Goal: Information Seeking & Learning: Learn about a topic

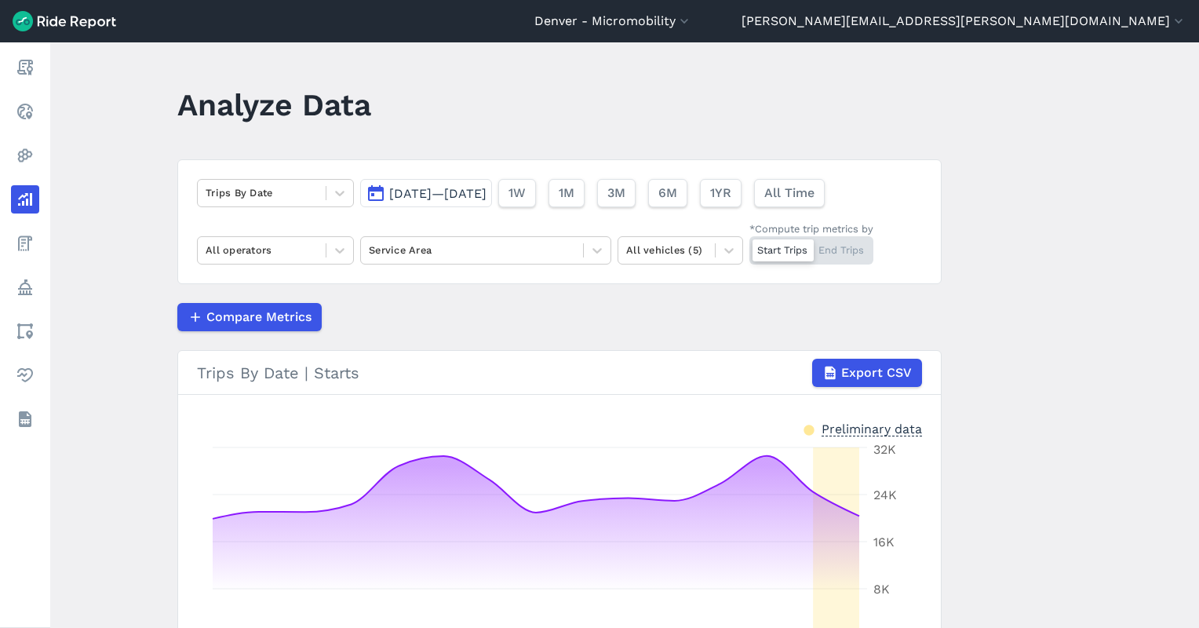
click at [486, 189] on span "[DATE]—[DATE]" at bounding box center [437, 193] width 97 height 15
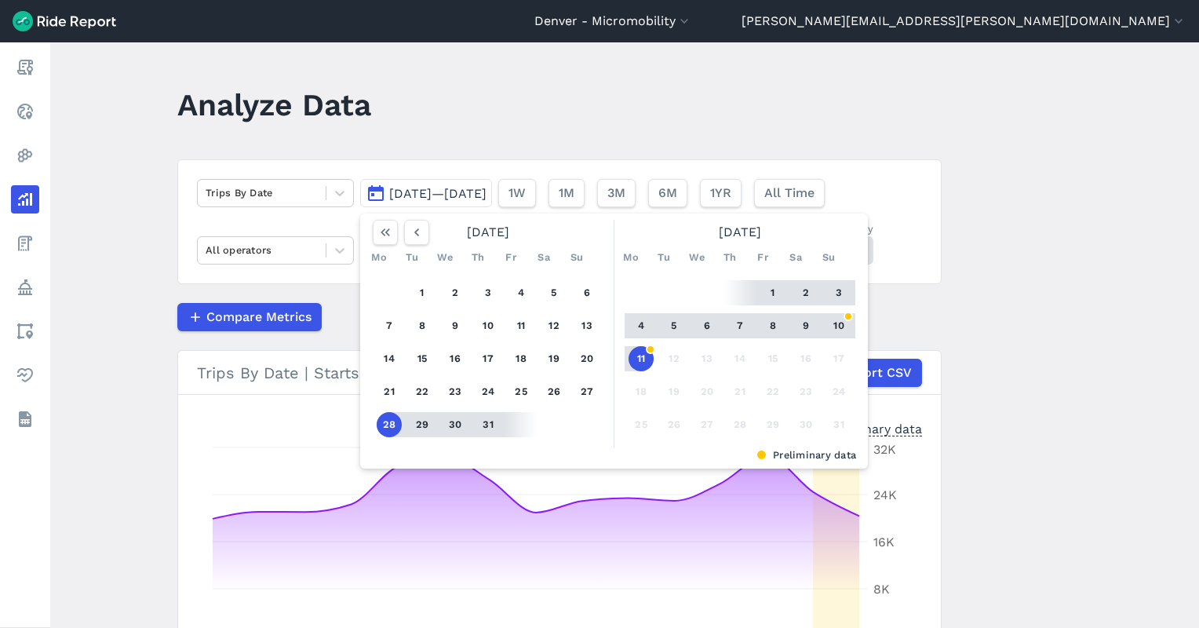
click at [637, 358] on button "11" at bounding box center [640, 358] width 25 height 25
click at [766, 289] on button "1" at bounding box center [772, 292] width 25 height 25
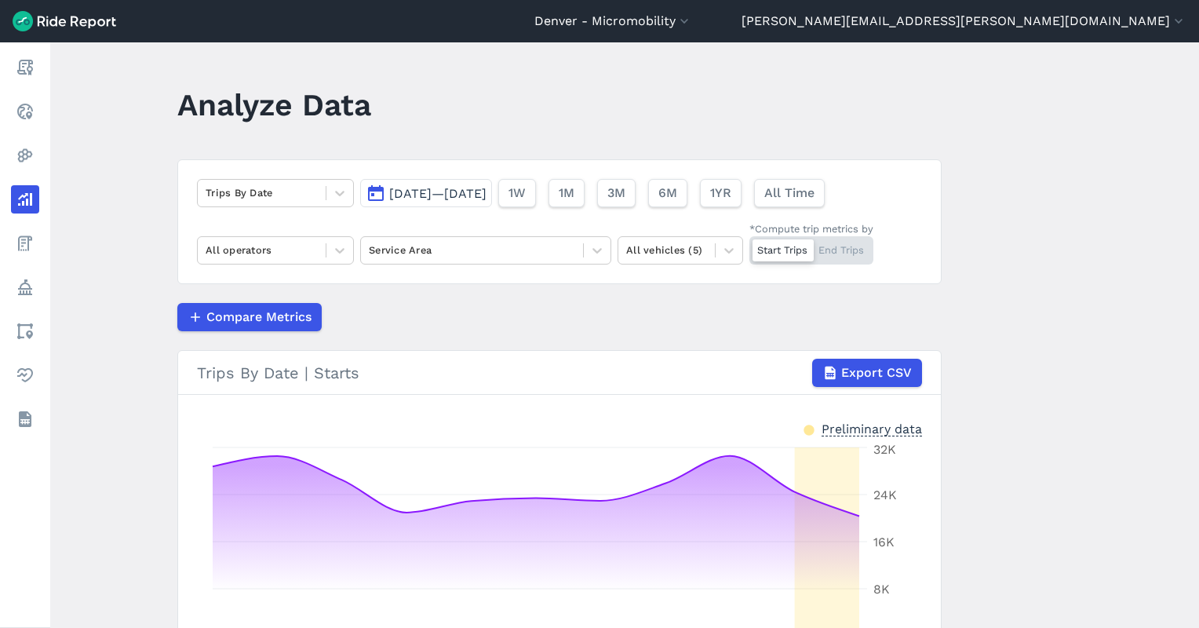
scroll to position [184, 0]
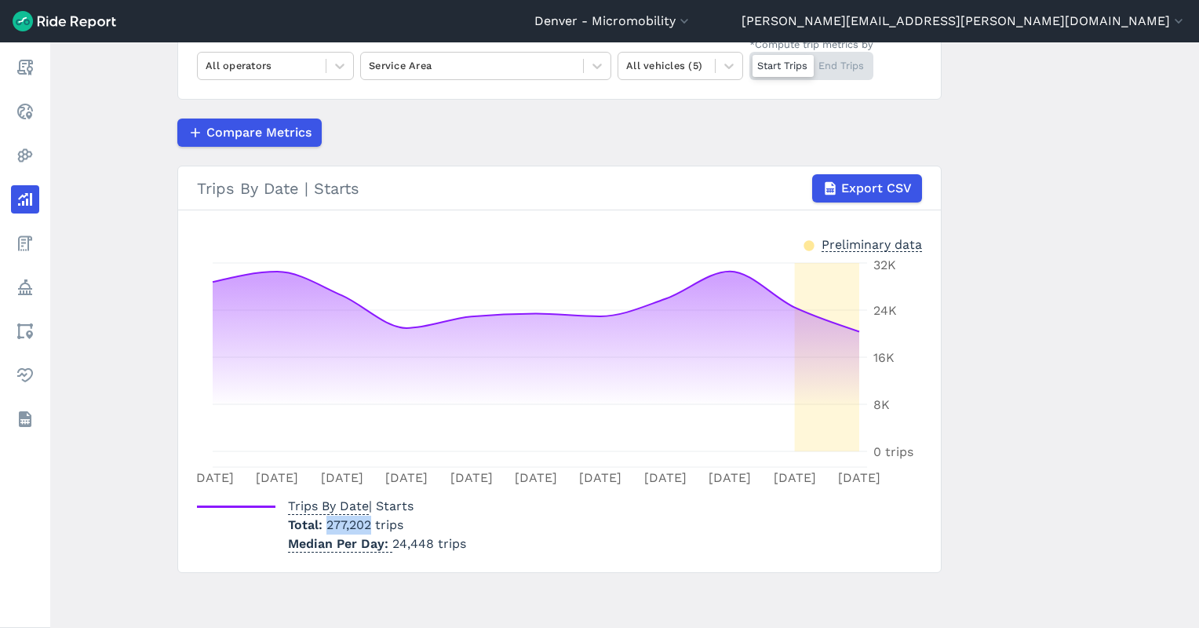
drag, startPoint x: 371, startPoint y: 522, endPoint x: 322, endPoint y: 524, distance: 48.7
click at [322, 524] on p "Total 277,202 trips" at bounding box center [377, 524] width 178 height 19
copy span "277,202"
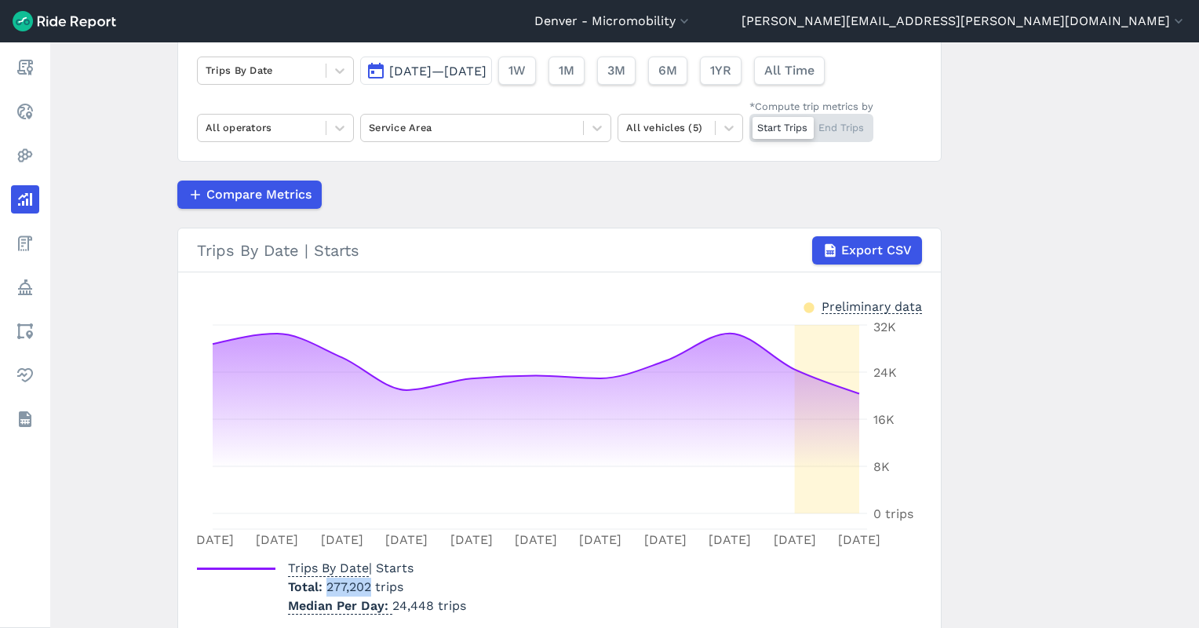
scroll to position [79, 0]
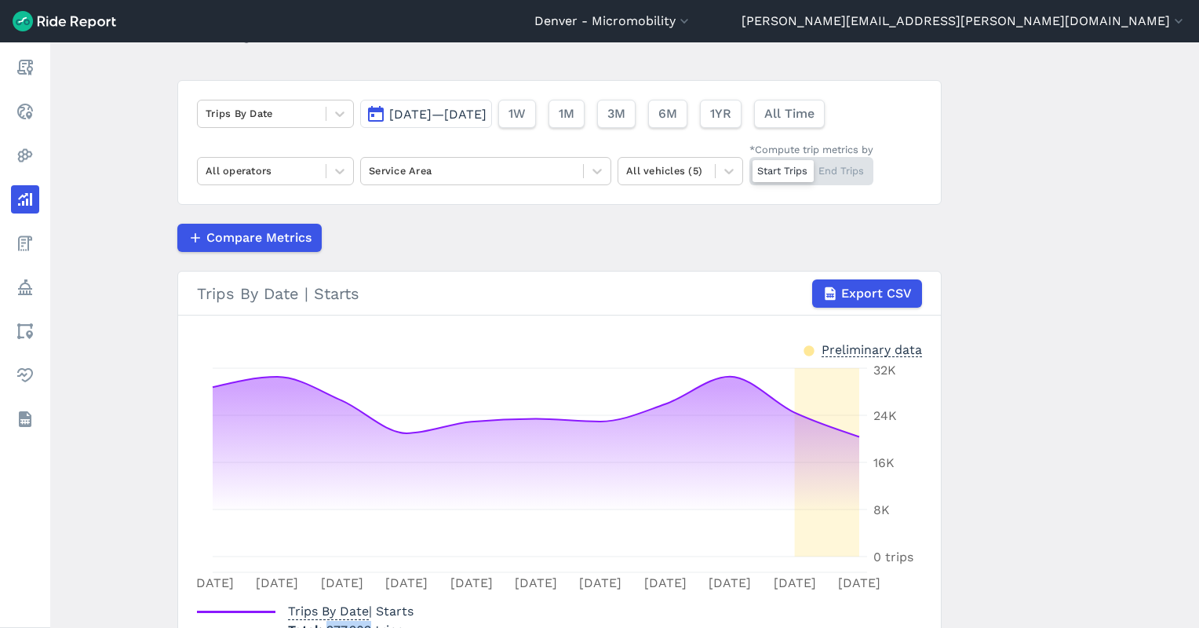
click at [486, 115] on span "[DATE]—[DATE]" at bounding box center [437, 114] width 97 height 15
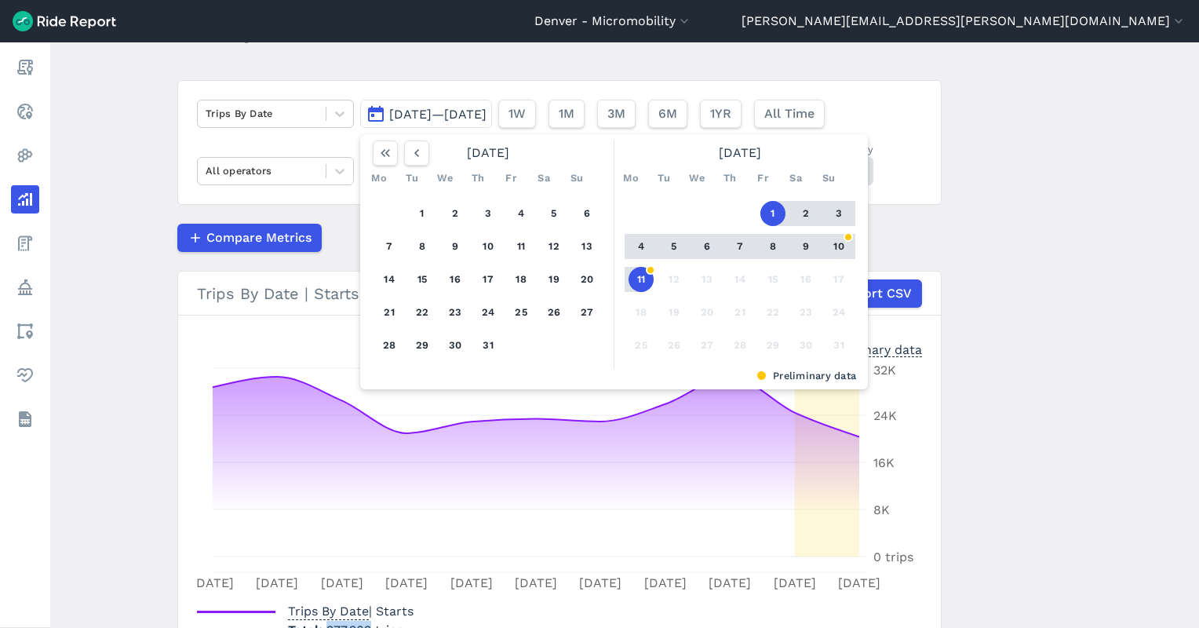
click at [839, 248] on button "10" at bounding box center [838, 246] width 25 height 25
click at [775, 217] on button "1" at bounding box center [772, 213] width 25 height 25
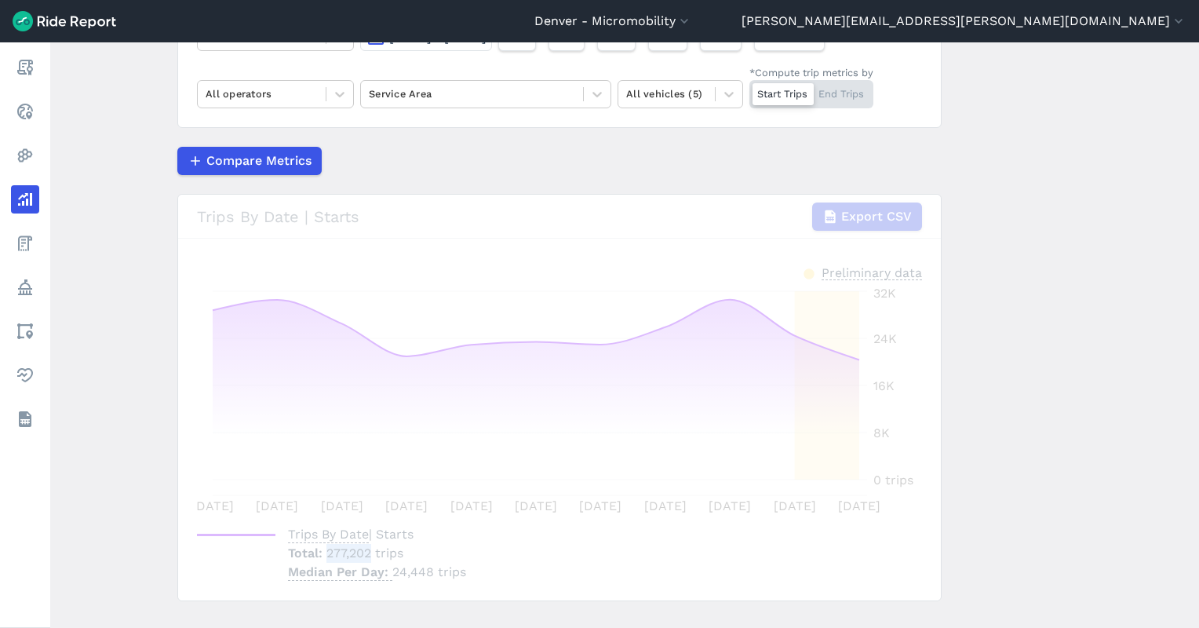
scroll to position [184, 0]
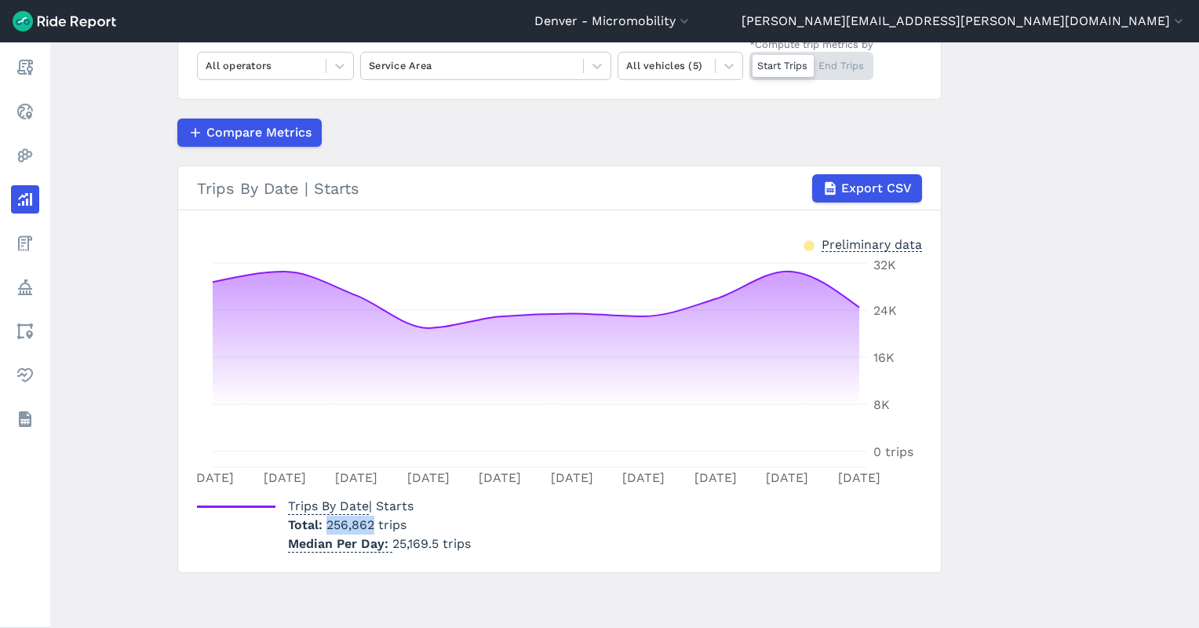
drag, startPoint x: 373, startPoint y: 523, endPoint x: 323, endPoint y: 522, distance: 49.4
click at [326, 522] on span "256,862 trips" at bounding box center [366, 524] width 80 height 15
copy span "256,862"
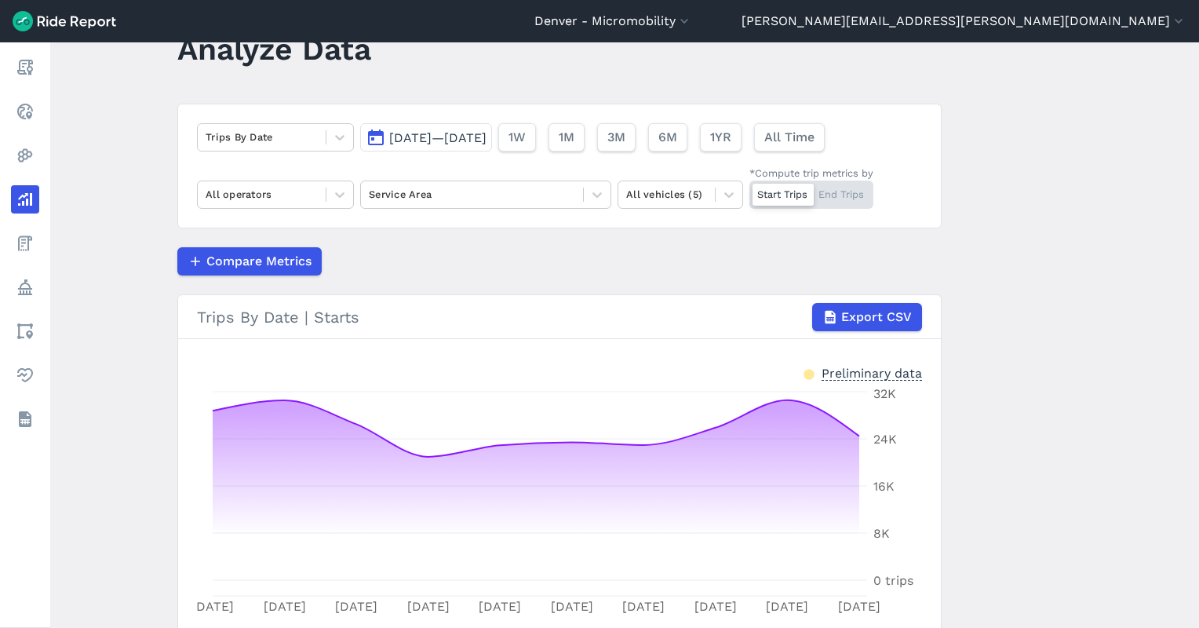
scroll to position [0, 0]
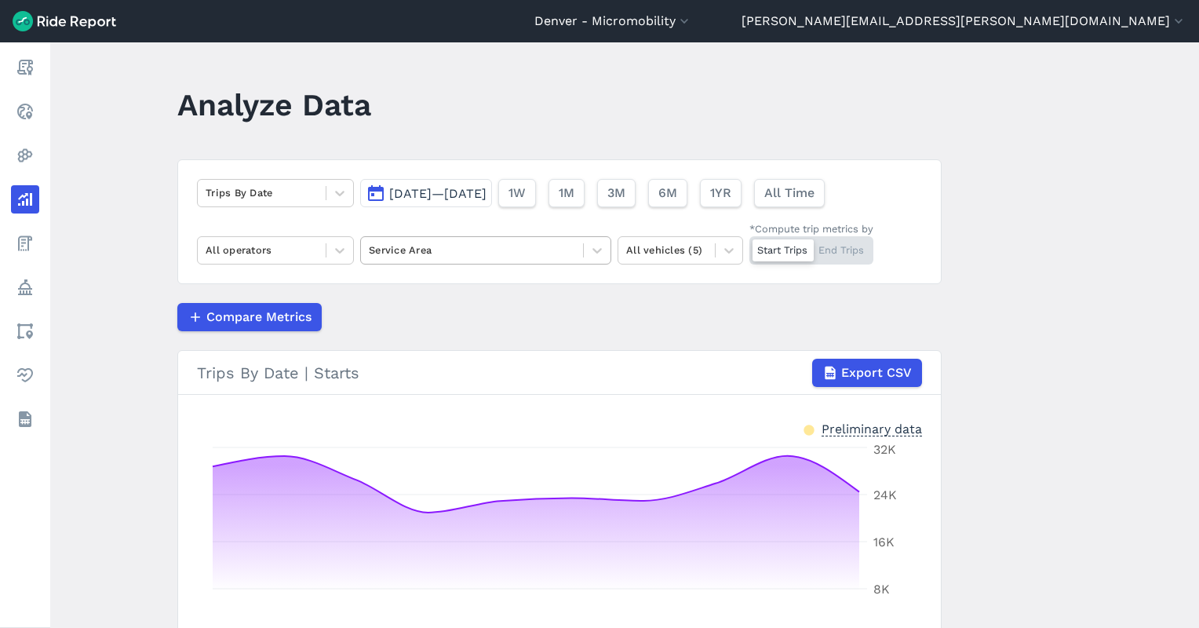
click at [417, 253] on div at bounding box center [472, 250] width 206 height 18
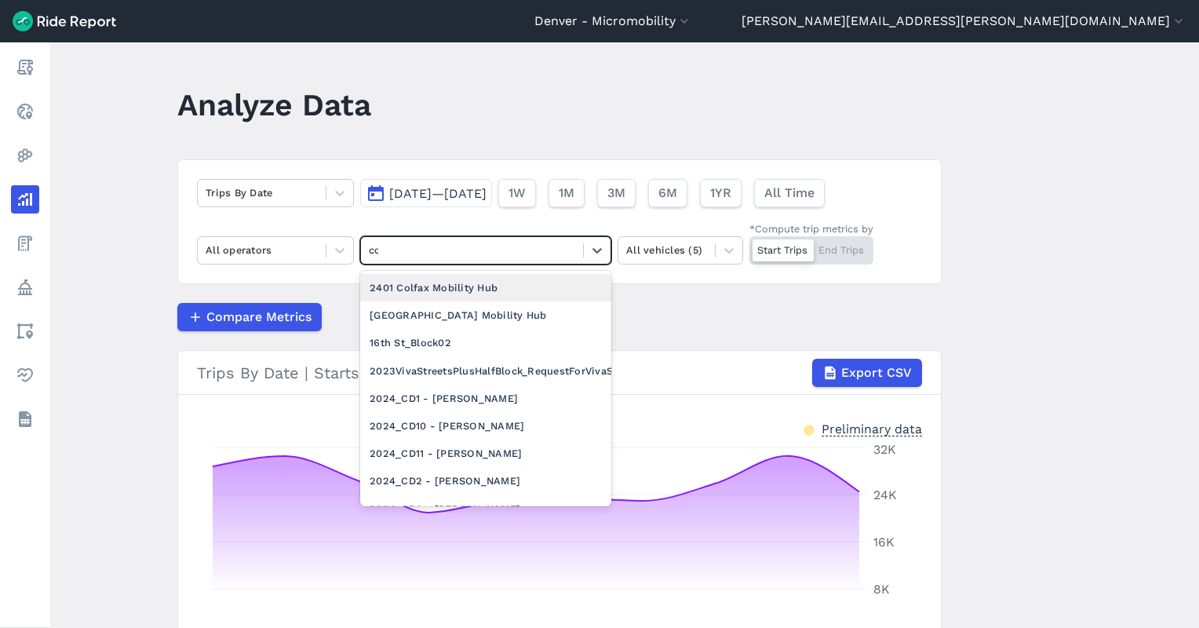
type input "coo"
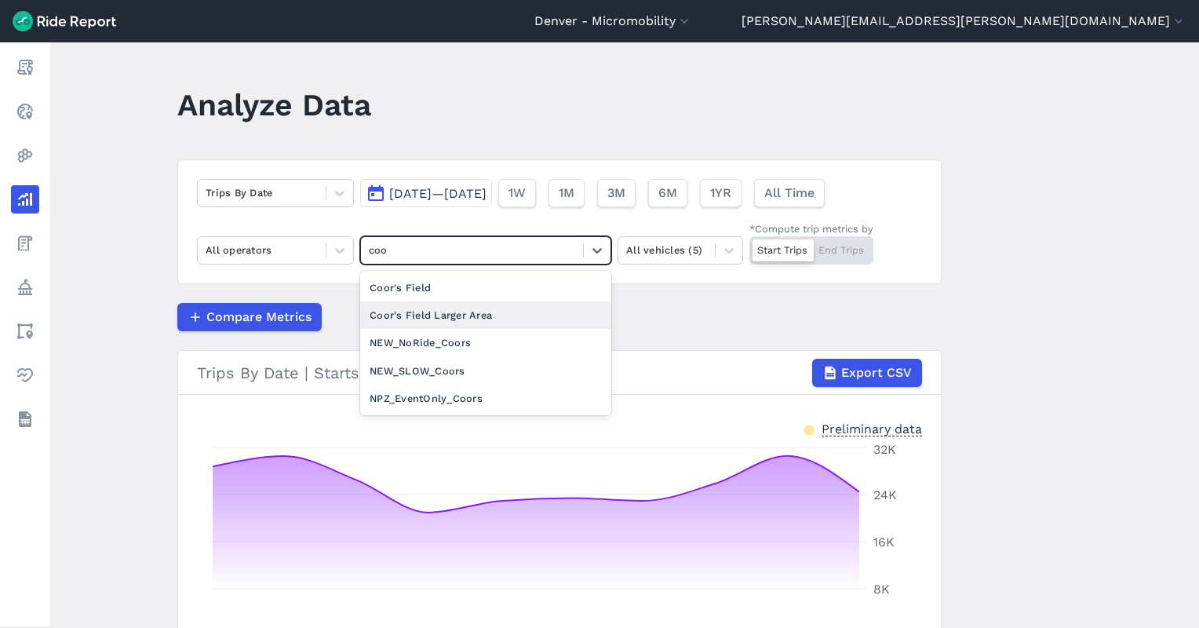
click at [446, 320] on div "Coor's Field Larger Area" at bounding box center [485, 314] width 251 height 27
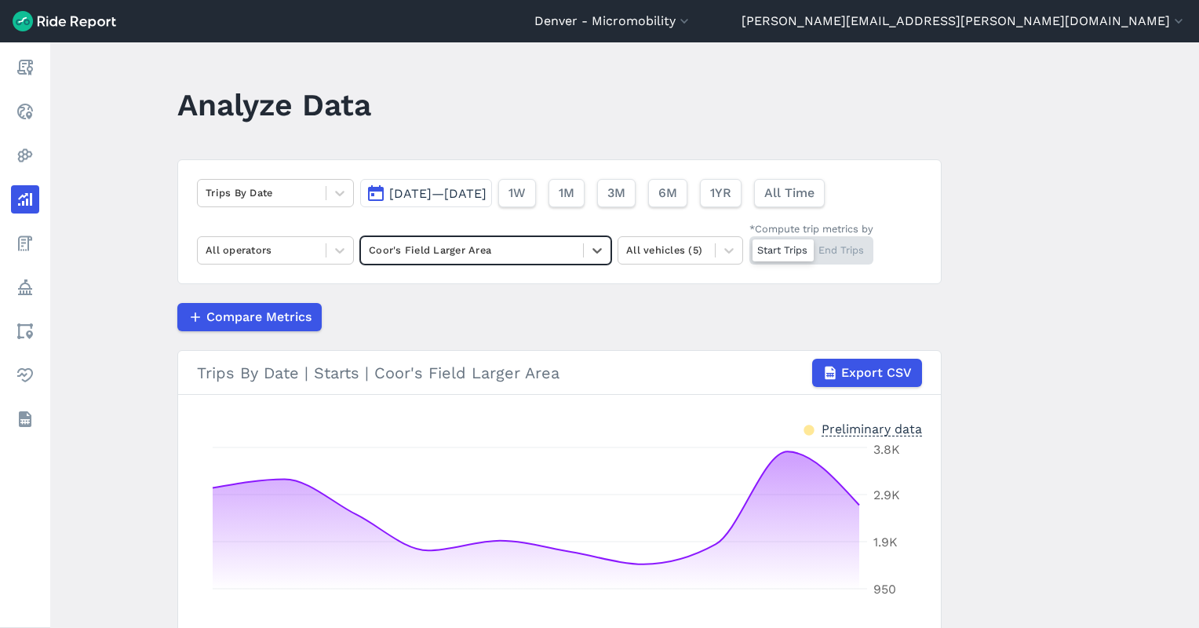
click at [840, 250] on div "Start Trips End Trips" at bounding box center [811, 250] width 124 height 28
click at [749, 246] on input "*Compute trip metrics by Start Trips End Trips" at bounding box center [749, 241] width 0 height 10
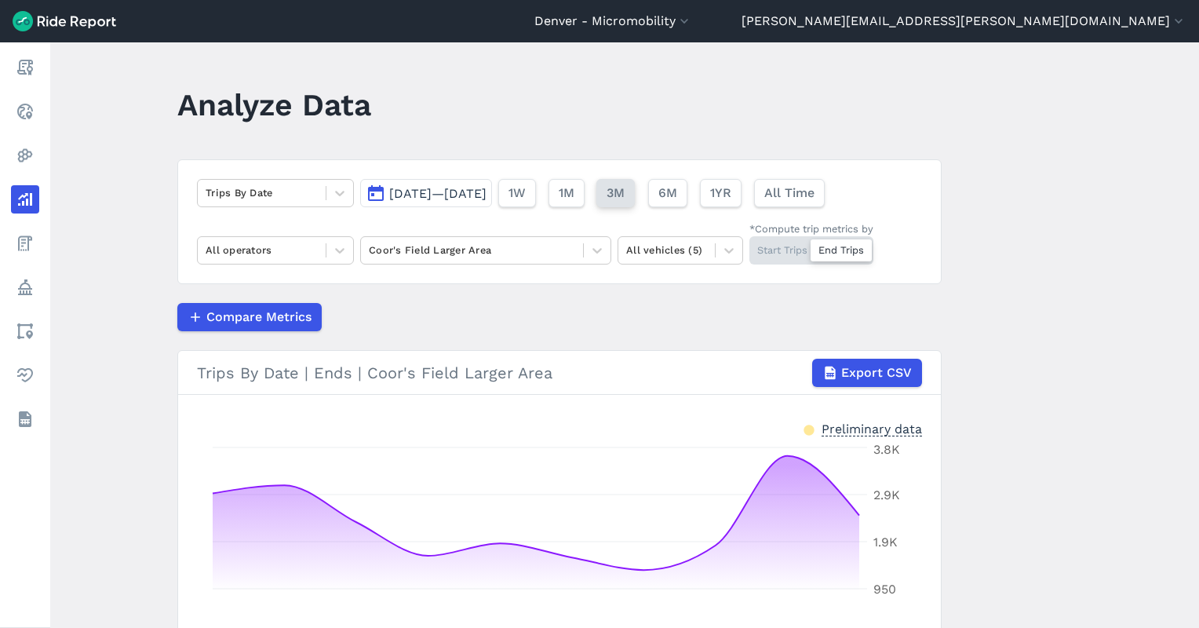
click at [635, 192] on button "3M" at bounding box center [615, 193] width 38 height 28
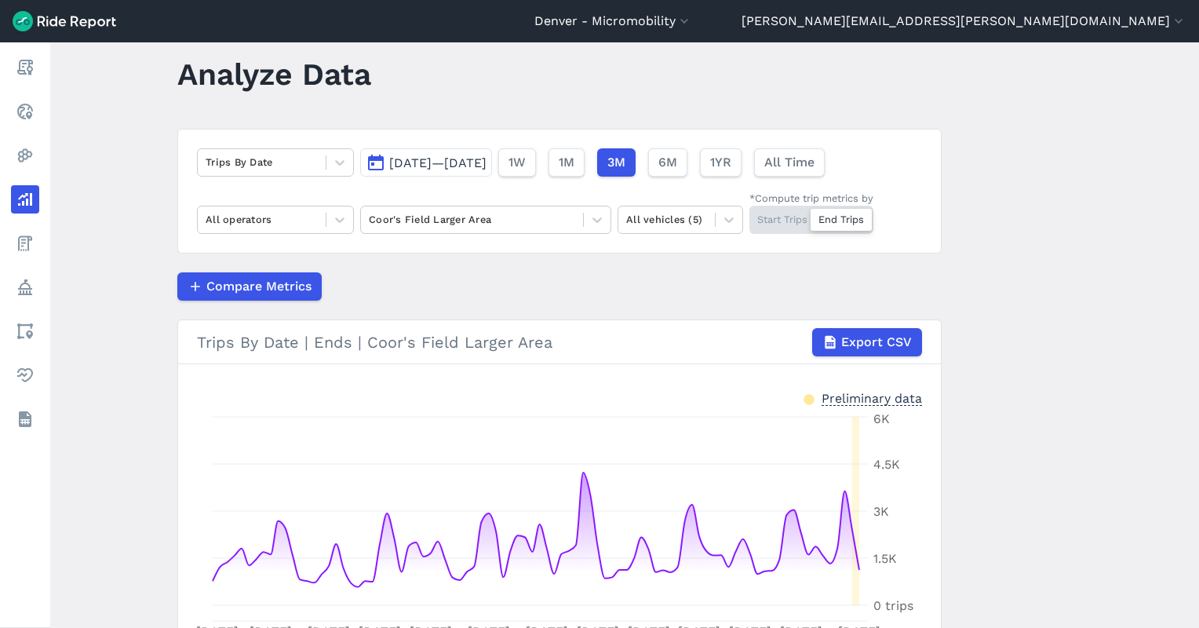
scroll to position [104, 0]
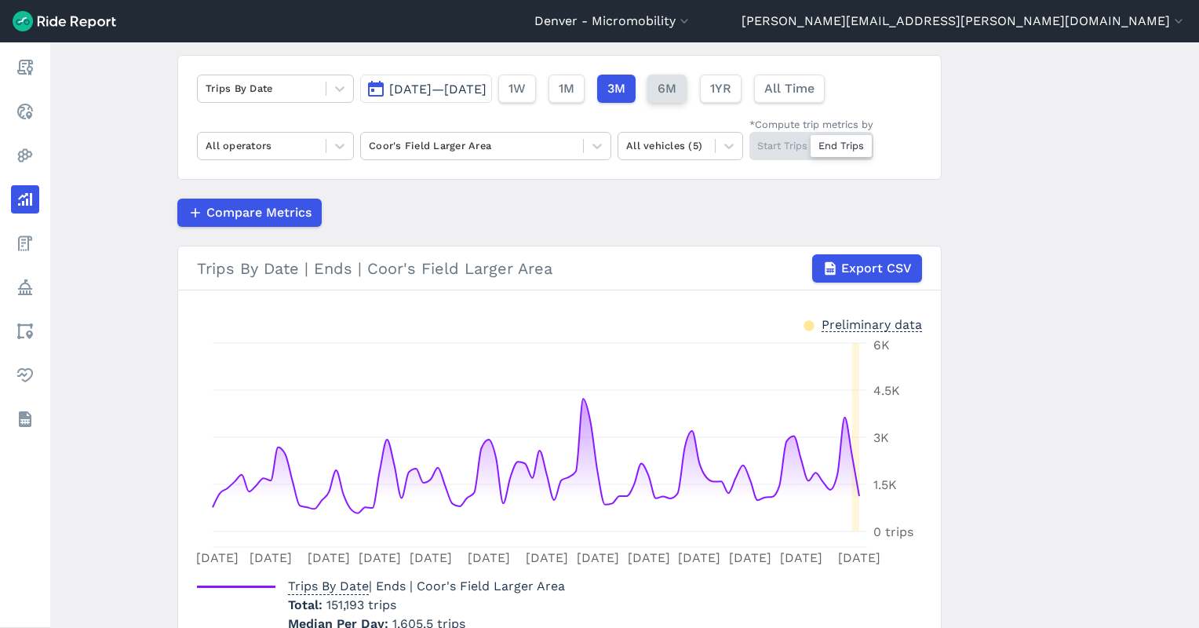
click at [676, 86] on span "6M" at bounding box center [666, 88] width 19 height 19
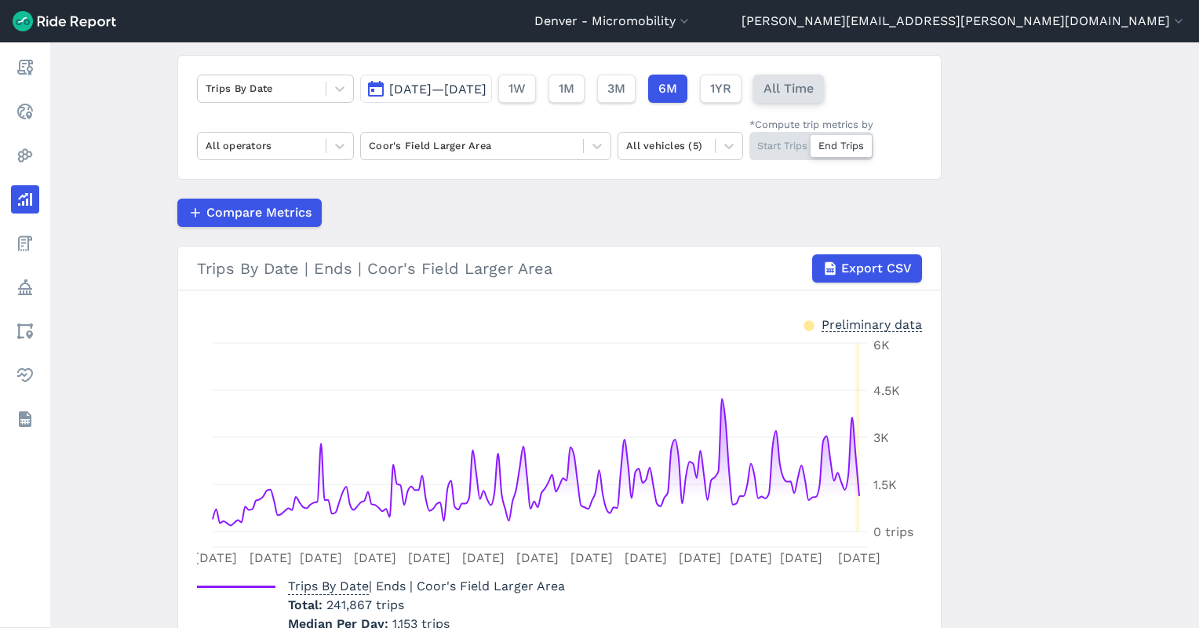
click at [814, 94] on span "All Time" at bounding box center [788, 88] width 50 height 19
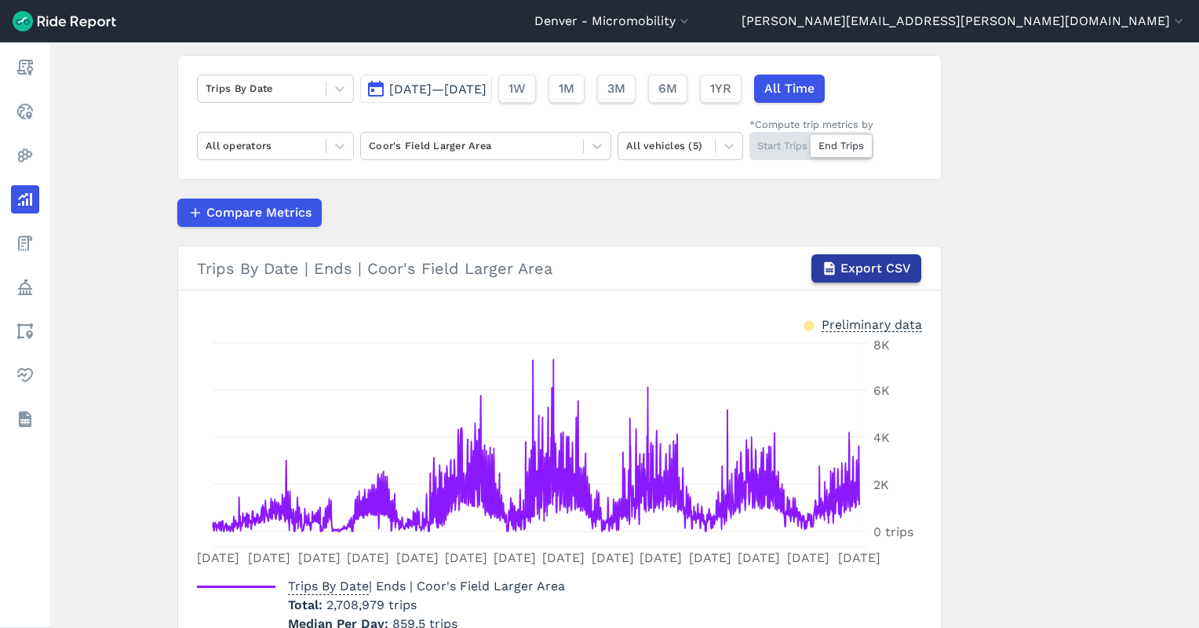
click at [840, 273] on span "Export CSV" at bounding box center [875, 268] width 71 height 19
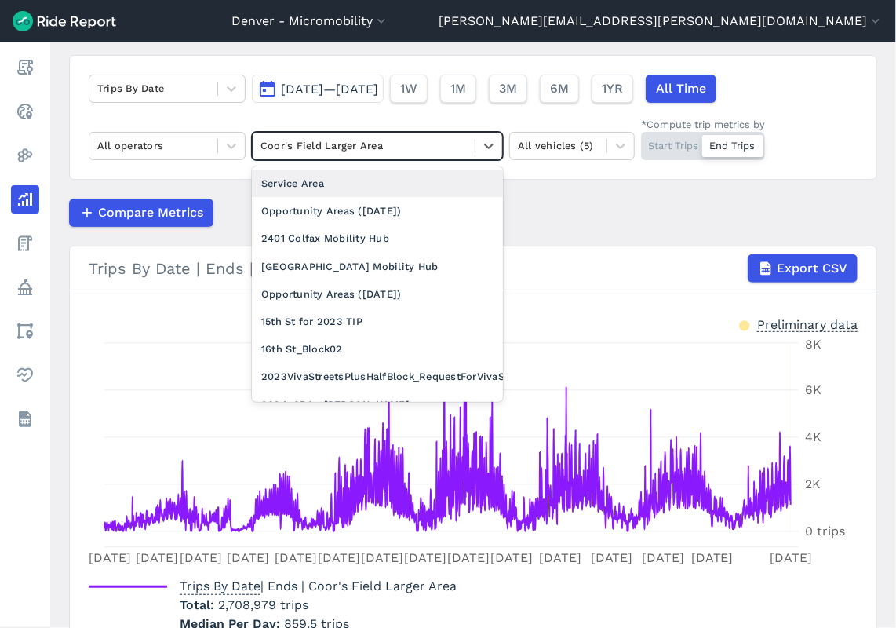
click at [425, 150] on div at bounding box center [363, 146] width 206 height 18
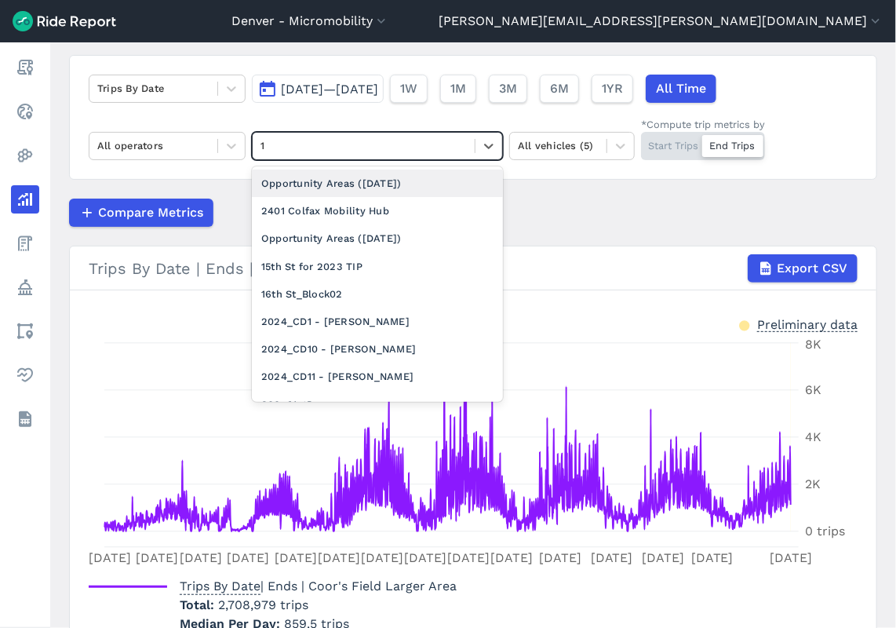
type input "16"
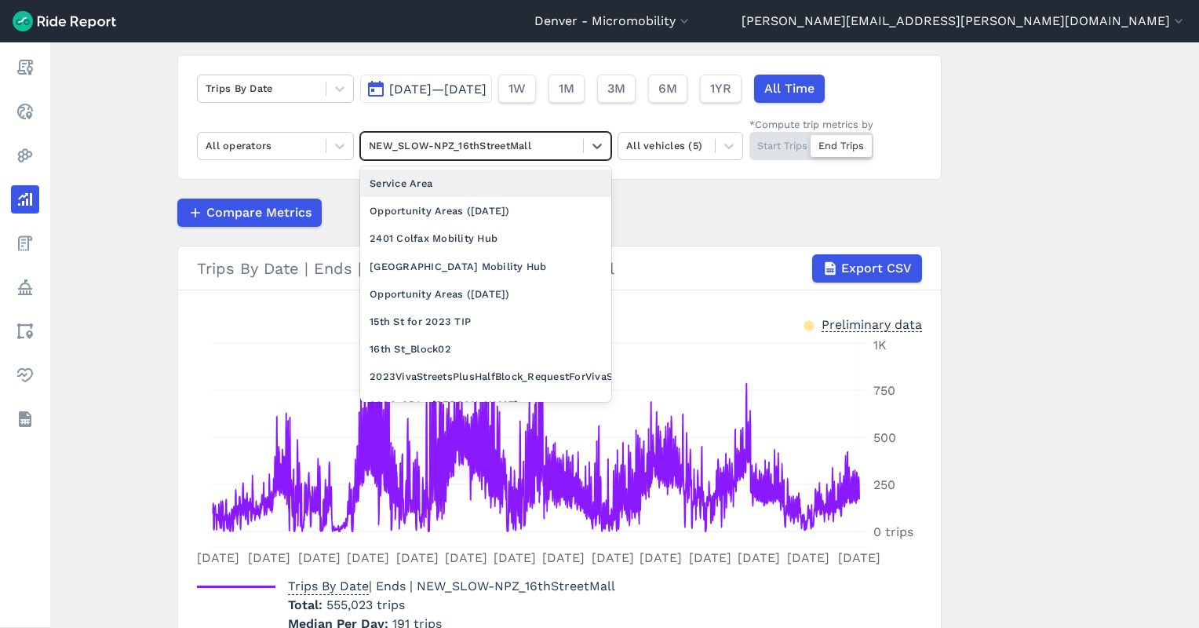
click at [497, 143] on div at bounding box center [472, 146] width 206 height 18
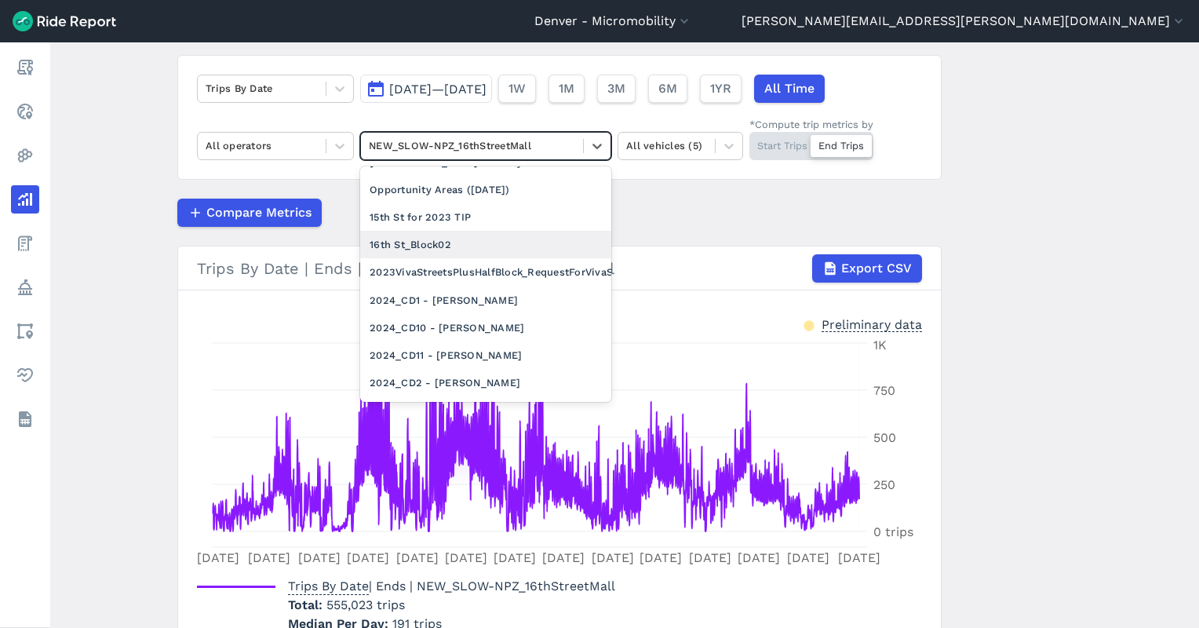
scroll to position [209, 0]
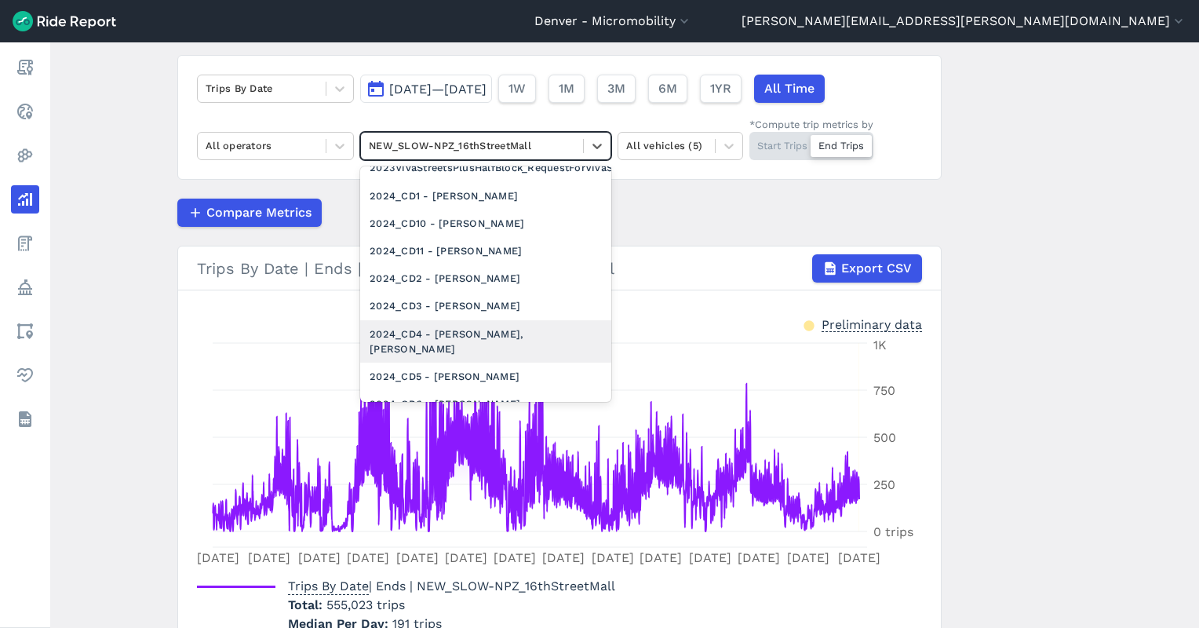
click at [480, 328] on div "2024_CD4 - [PERSON_NAME], [PERSON_NAME]" at bounding box center [485, 341] width 251 height 42
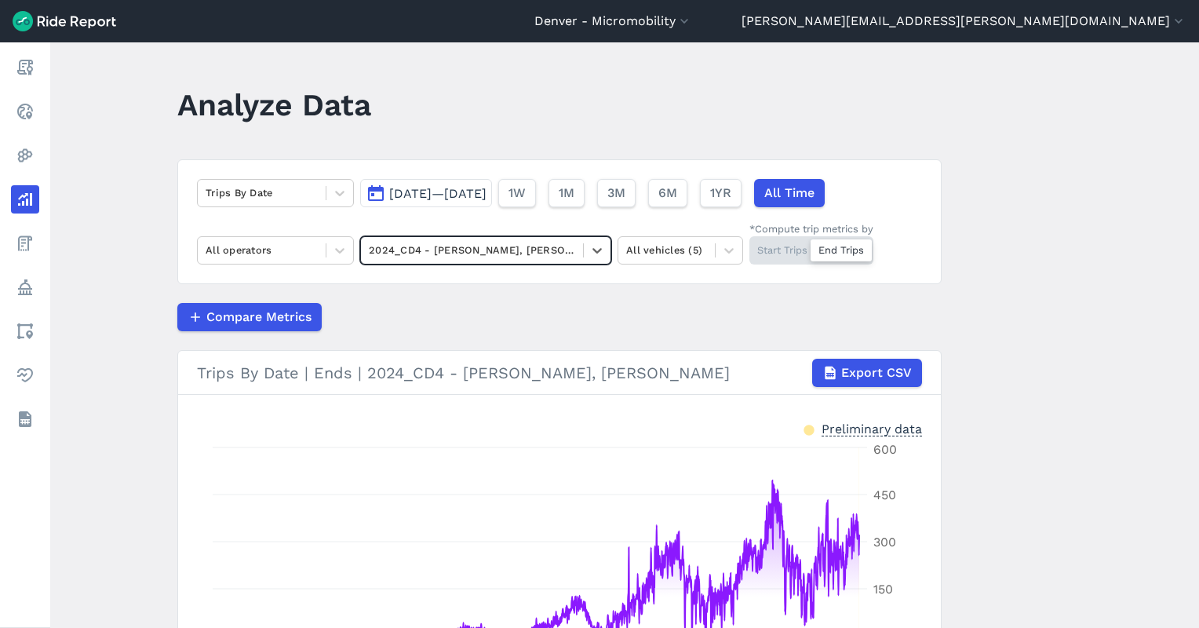
click at [776, 249] on div "Start Trips End Trips" at bounding box center [811, 250] width 124 height 28
click at [749, 246] on input "*Compute trip metrics by Start Trips End Trips" at bounding box center [749, 241] width 0 height 10
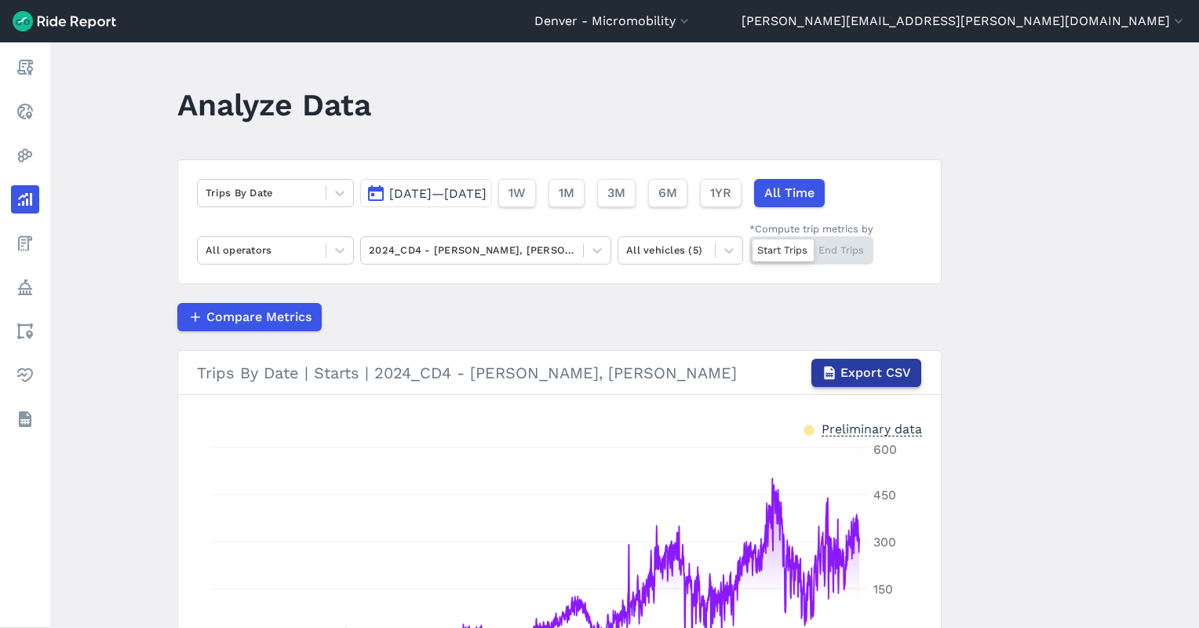
click at [856, 377] on span "Export CSV" at bounding box center [875, 372] width 71 height 19
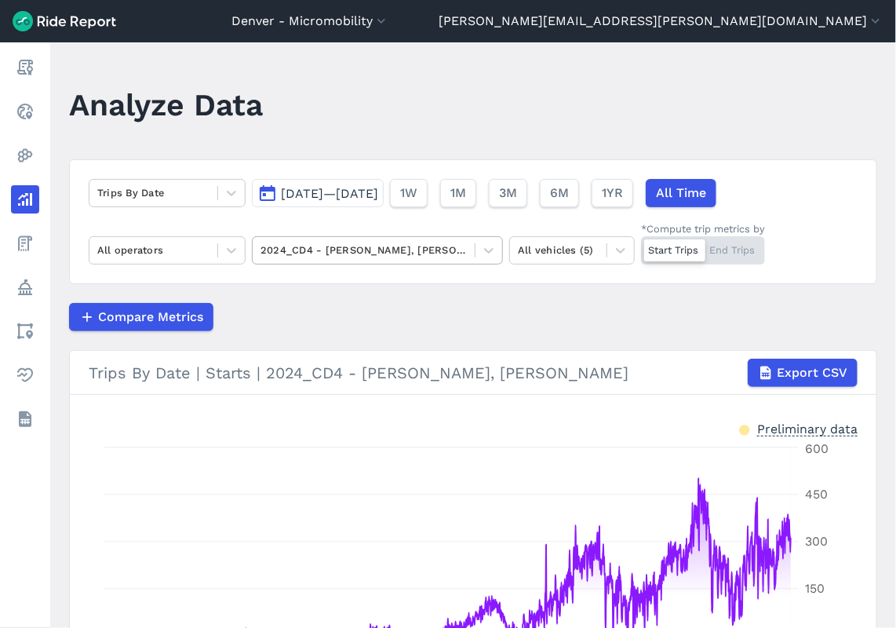
click at [416, 261] on div "2024_CD4 - [PERSON_NAME], [PERSON_NAME]" at bounding box center [364, 250] width 222 height 24
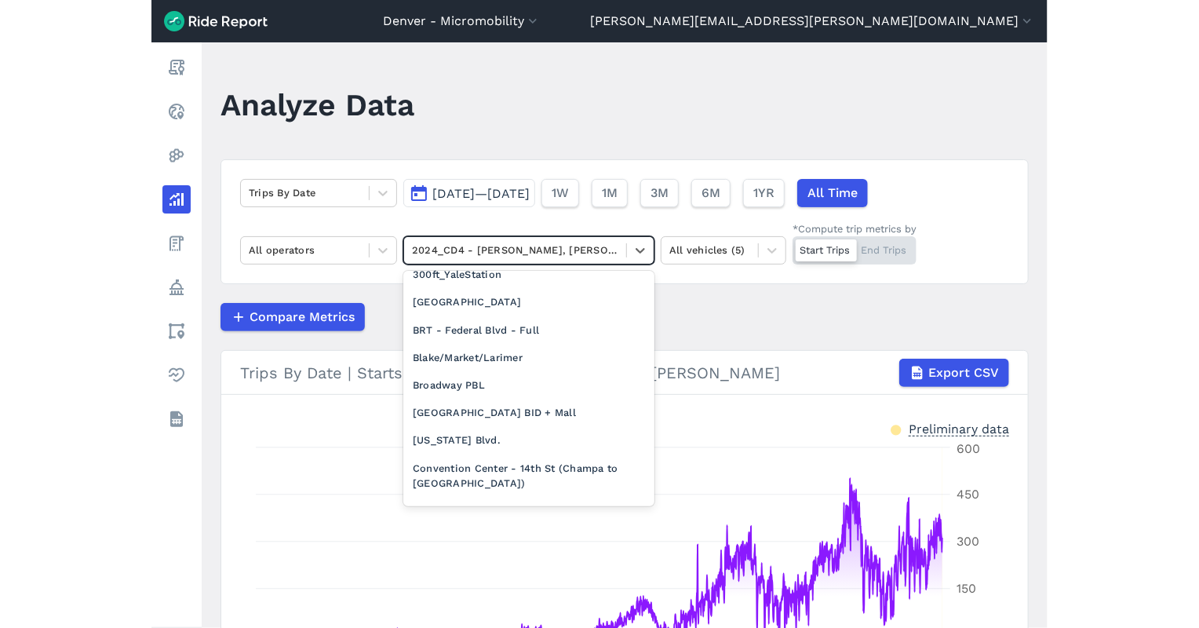
scroll to position [1150, 0]
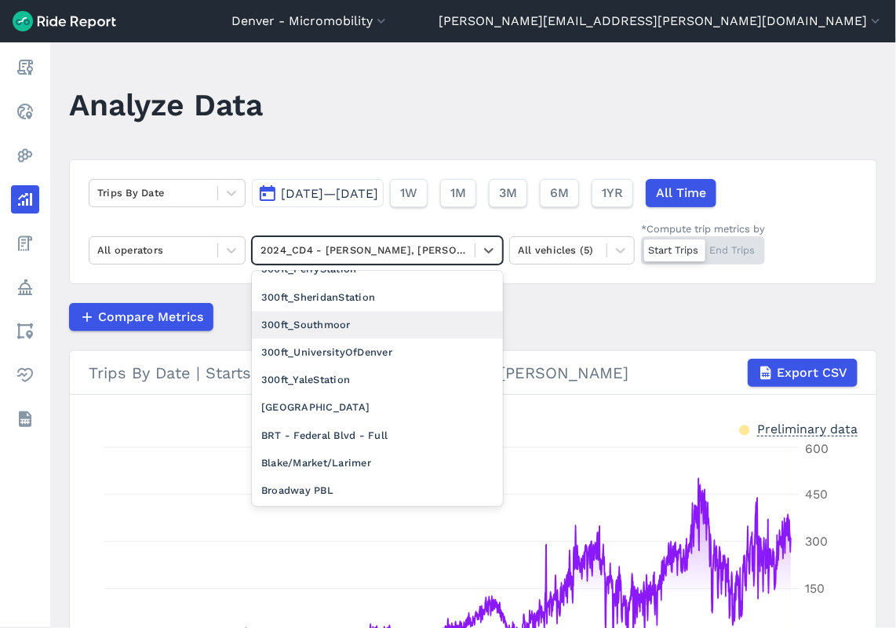
click at [361, 326] on div "300ft_Southmoor" at bounding box center [377, 324] width 251 height 27
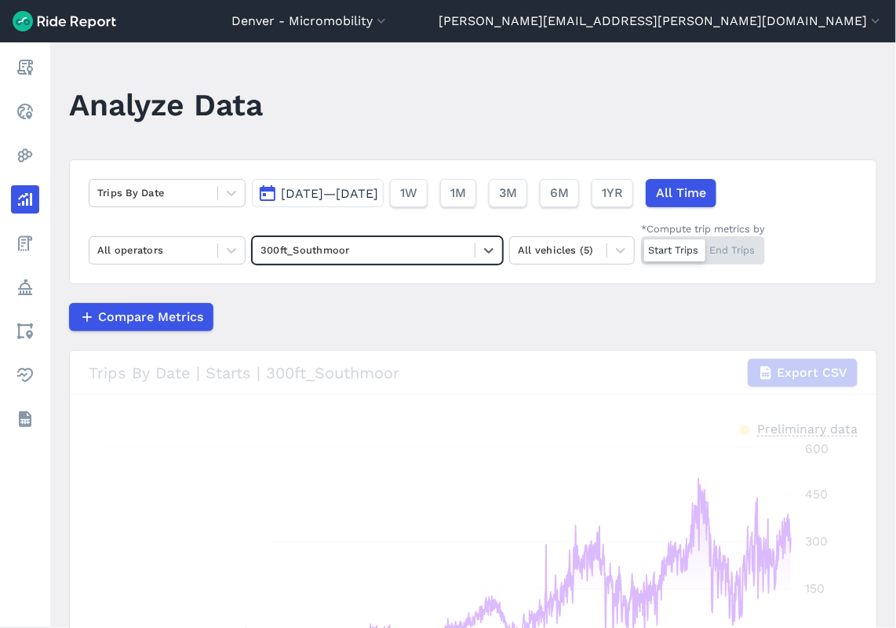
click at [752, 256] on div "Start Trips End Trips" at bounding box center [703, 250] width 124 height 28
click at [641, 246] on input "*Compute trip metrics by Start Trips End Trips" at bounding box center [641, 241] width 0 height 10
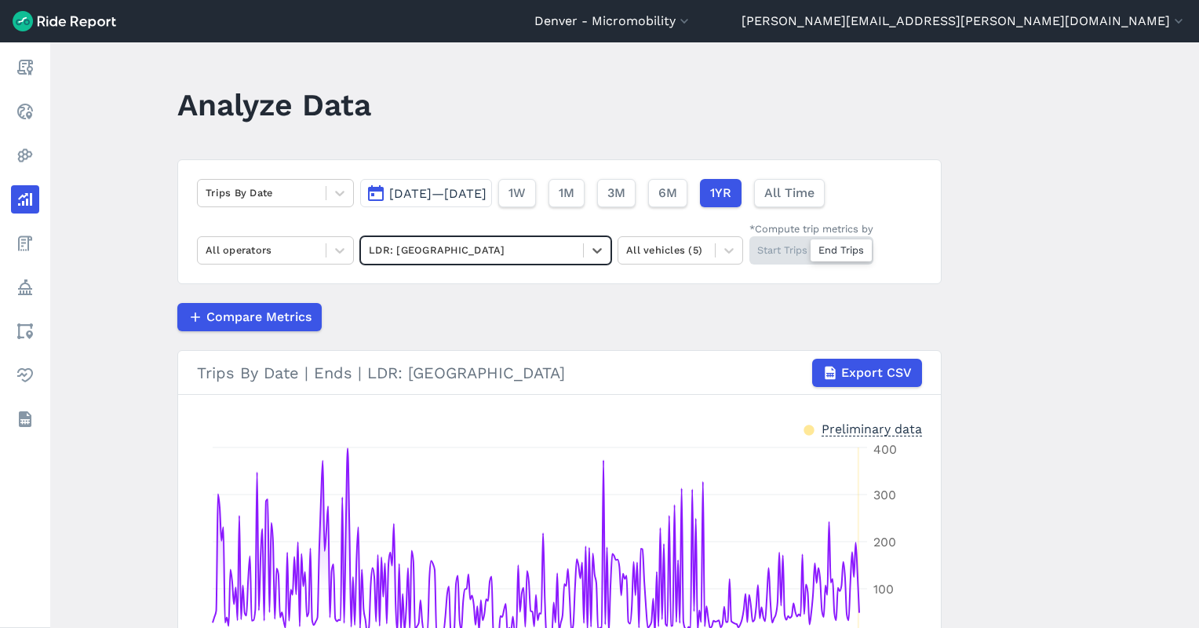
click at [478, 188] on span "[DATE]—[DATE]" at bounding box center [437, 193] width 97 height 15
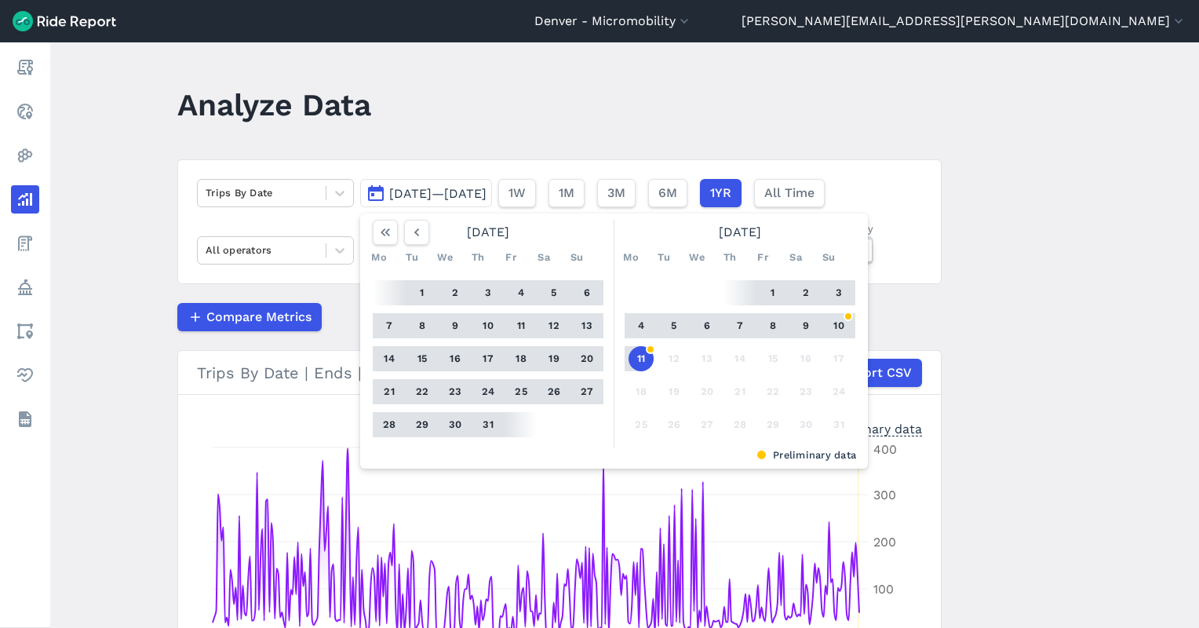
click at [628, 353] on button "11" at bounding box center [640, 358] width 25 height 25
click at [416, 233] on icon "button" at bounding box center [417, 232] width 16 height 16
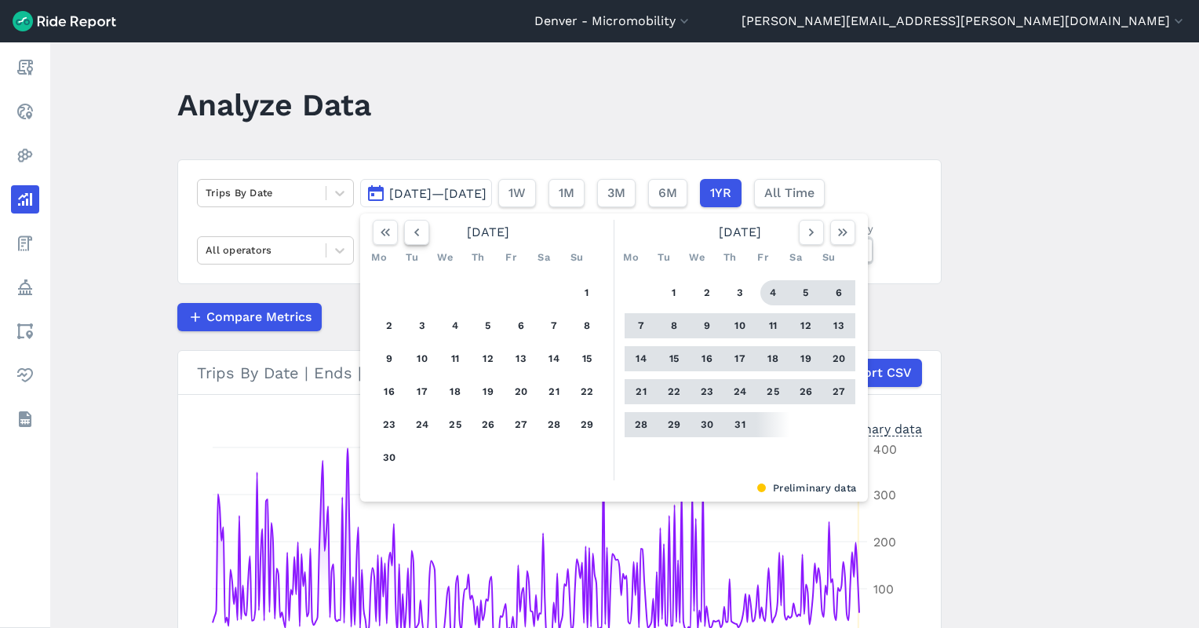
click at [416, 233] on icon "button" at bounding box center [417, 232] width 16 height 16
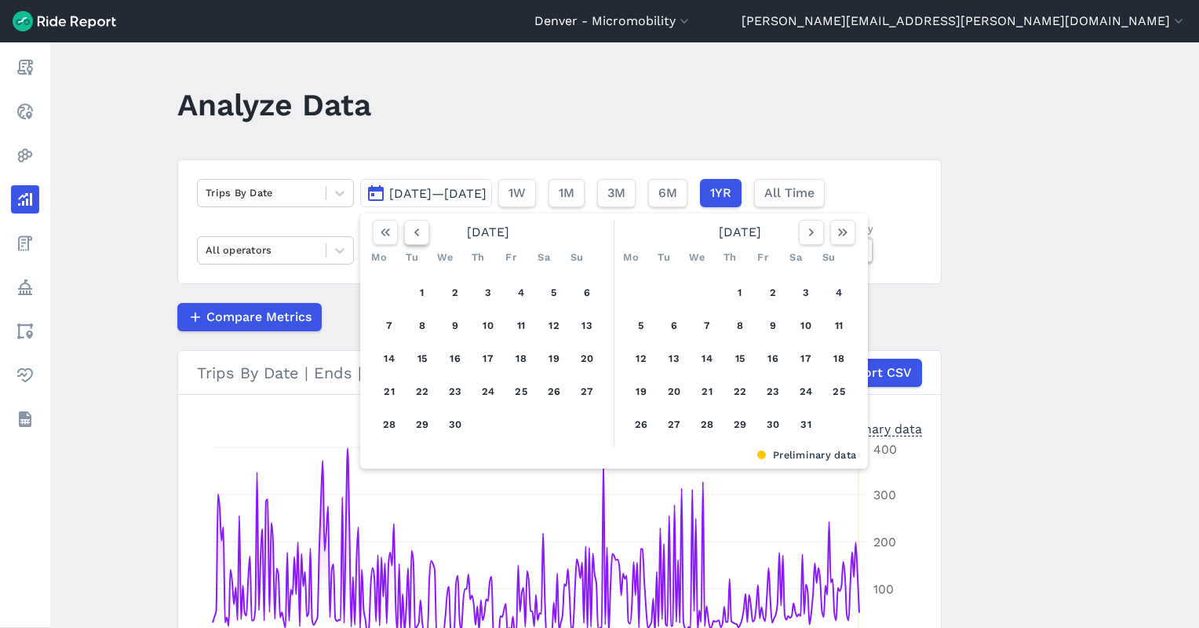
click at [416, 234] on icon "button" at bounding box center [417, 232] width 16 height 16
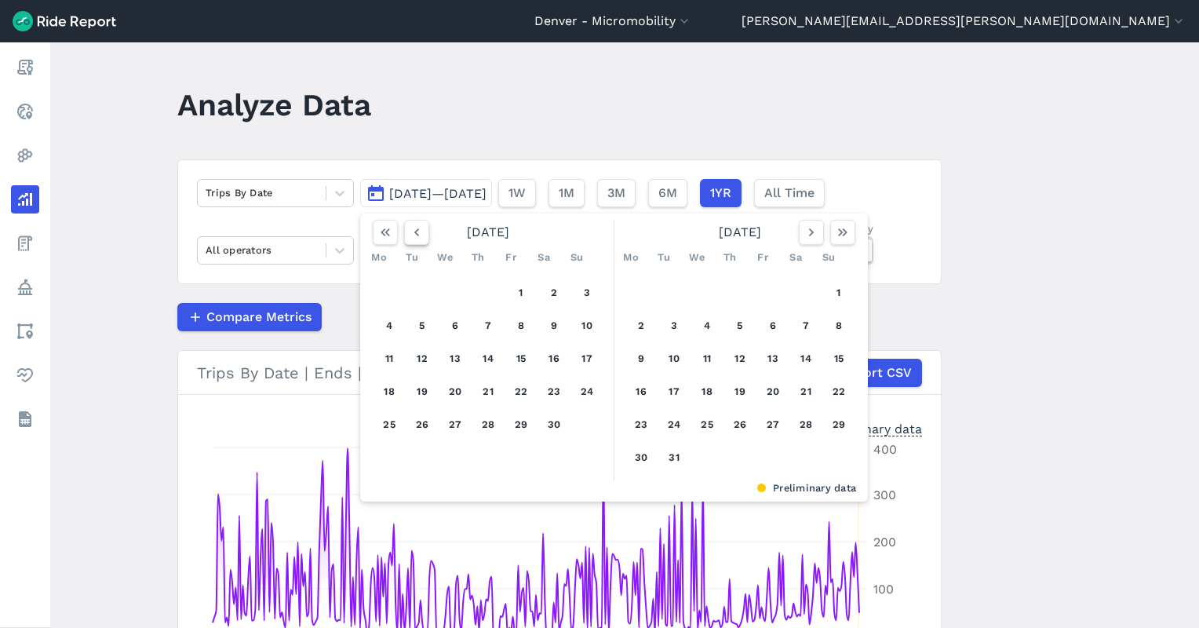
click at [416, 234] on icon "button" at bounding box center [417, 232] width 16 height 16
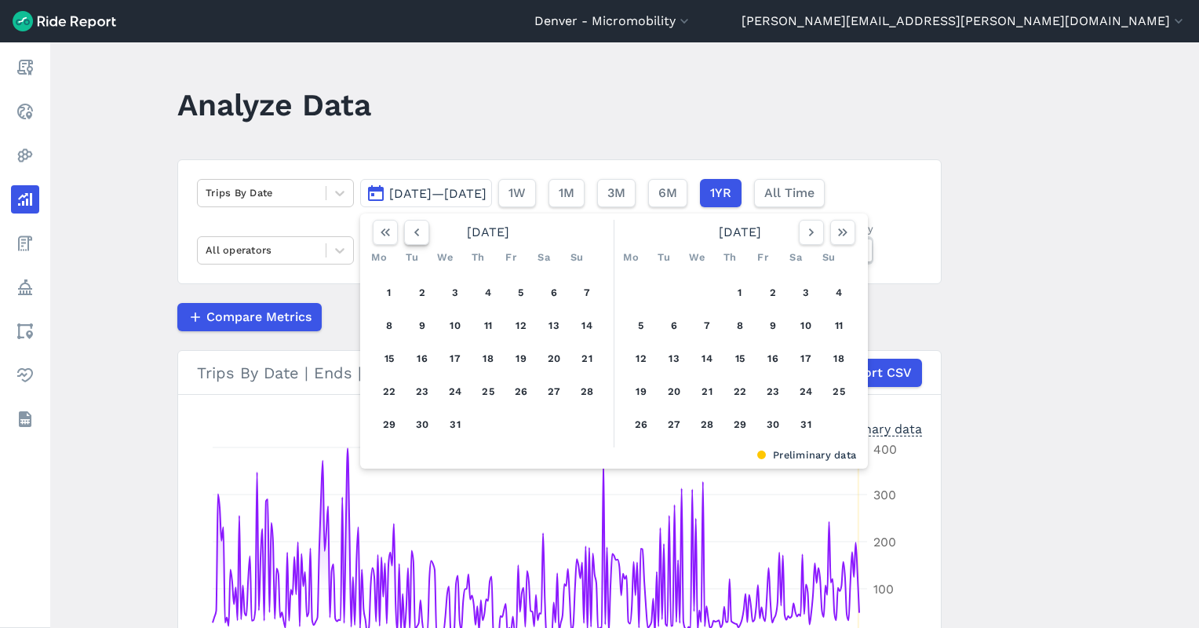
click at [416, 234] on icon "button" at bounding box center [417, 232] width 16 height 16
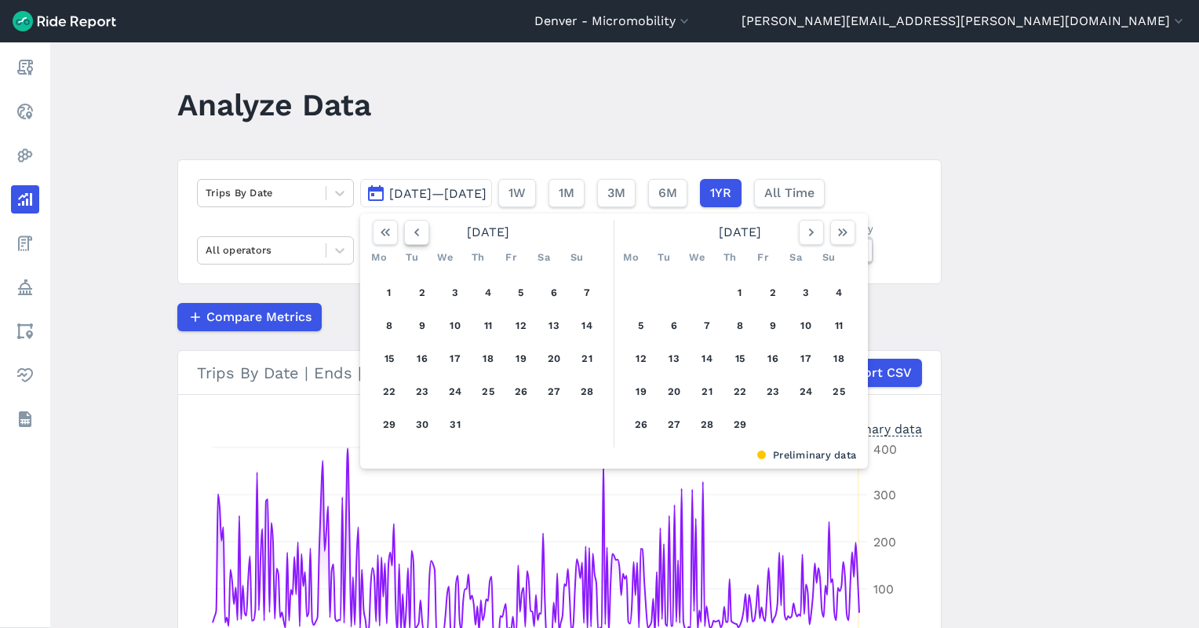
click at [416, 234] on icon "button" at bounding box center [417, 232] width 16 height 16
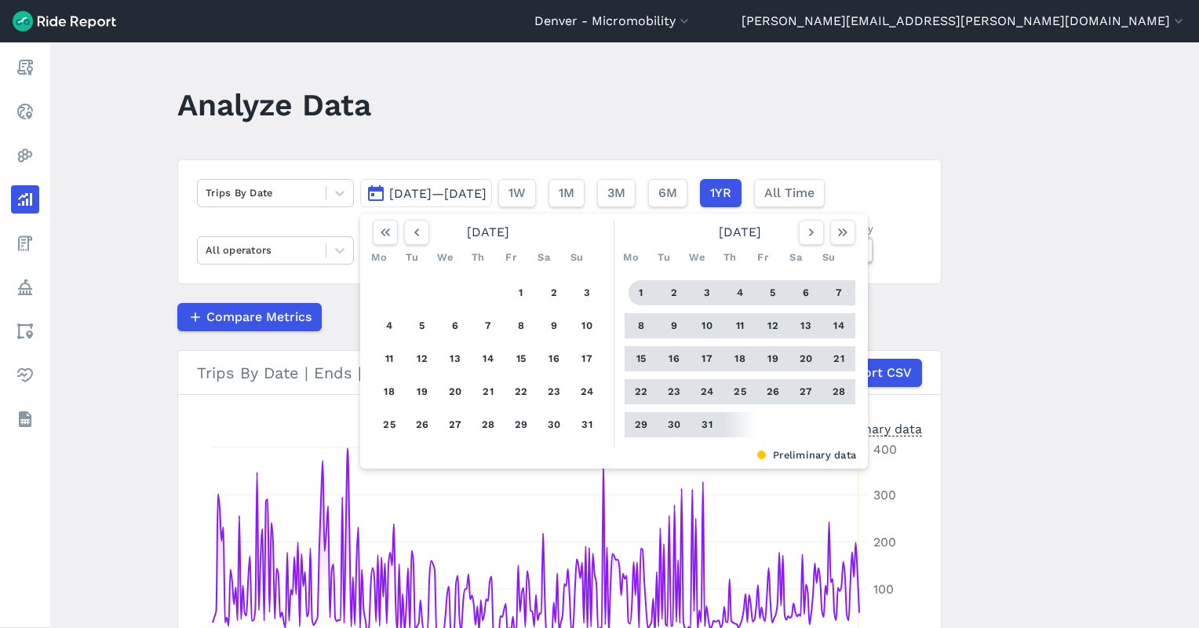
click at [643, 296] on button "1" at bounding box center [640, 292] width 25 height 25
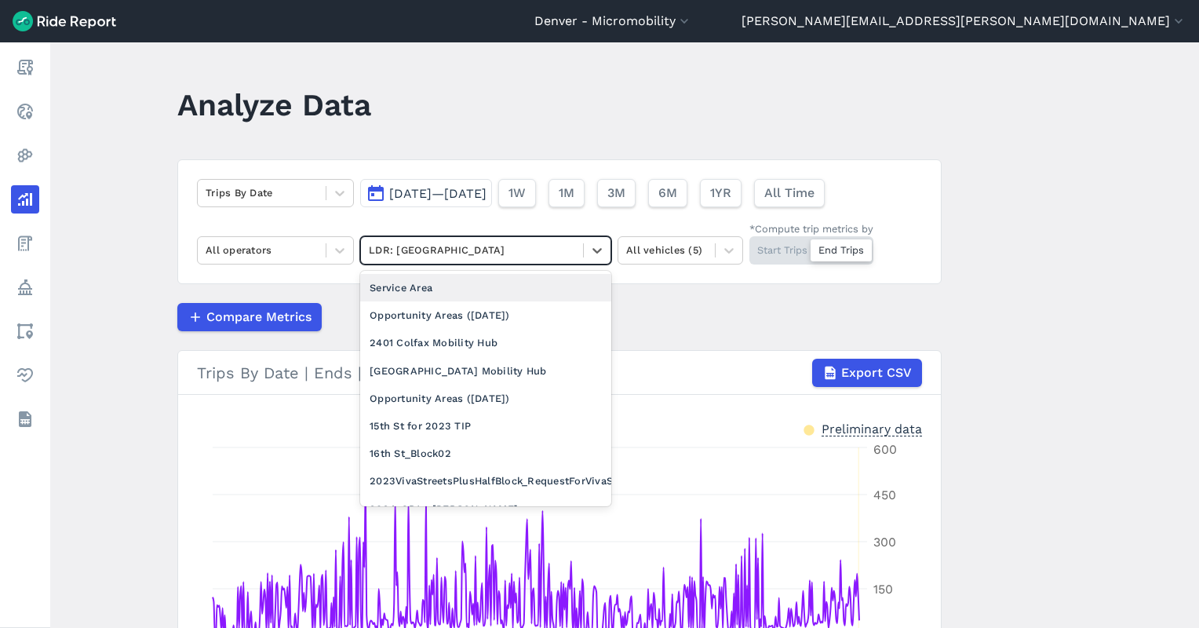
click at [477, 253] on div at bounding box center [472, 250] width 206 height 18
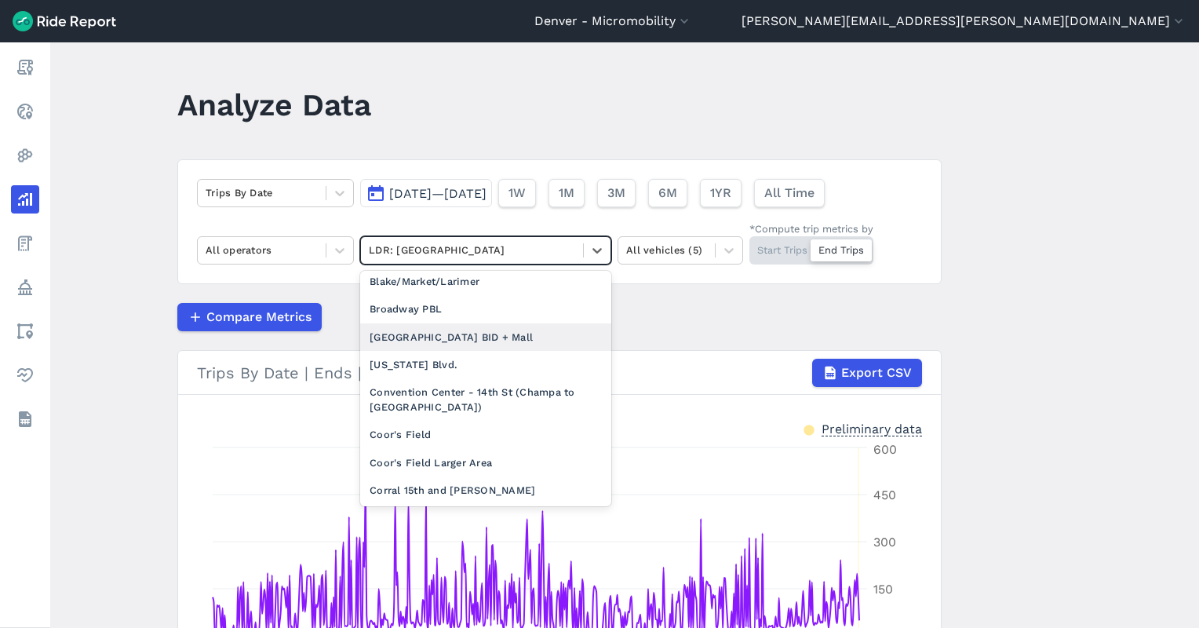
scroll to position [1374, 0]
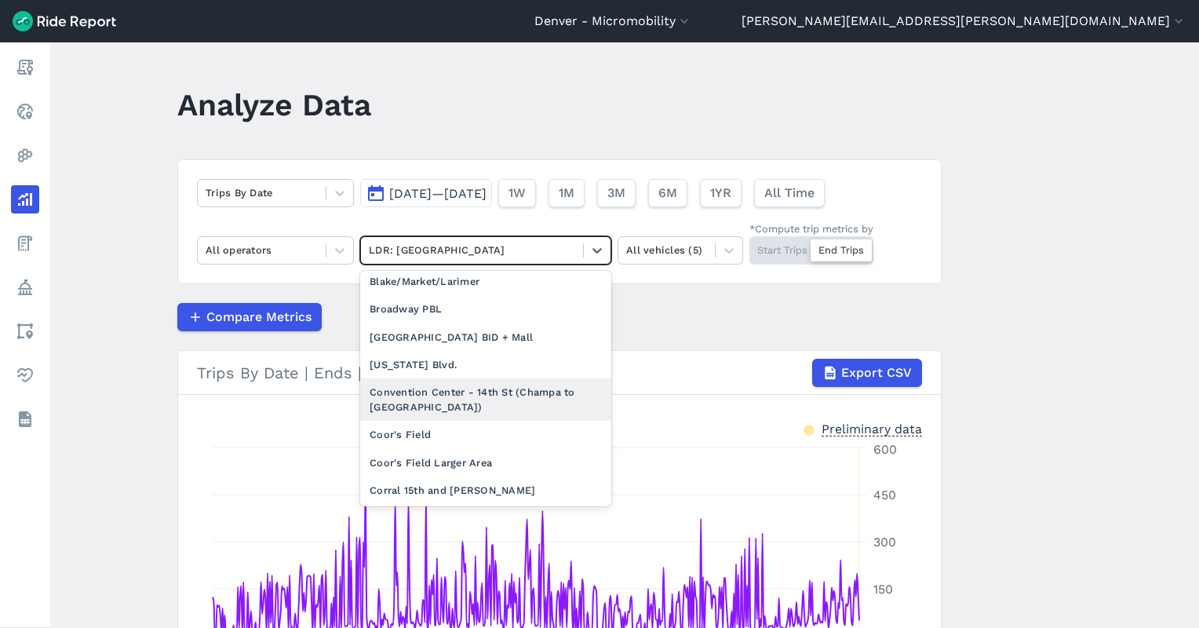
click at [471, 385] on div "Convention Center - 14th St (Champa to [GEOGRAPHIC_DATA])" at bounding box center [485, 399] width 251 height 42
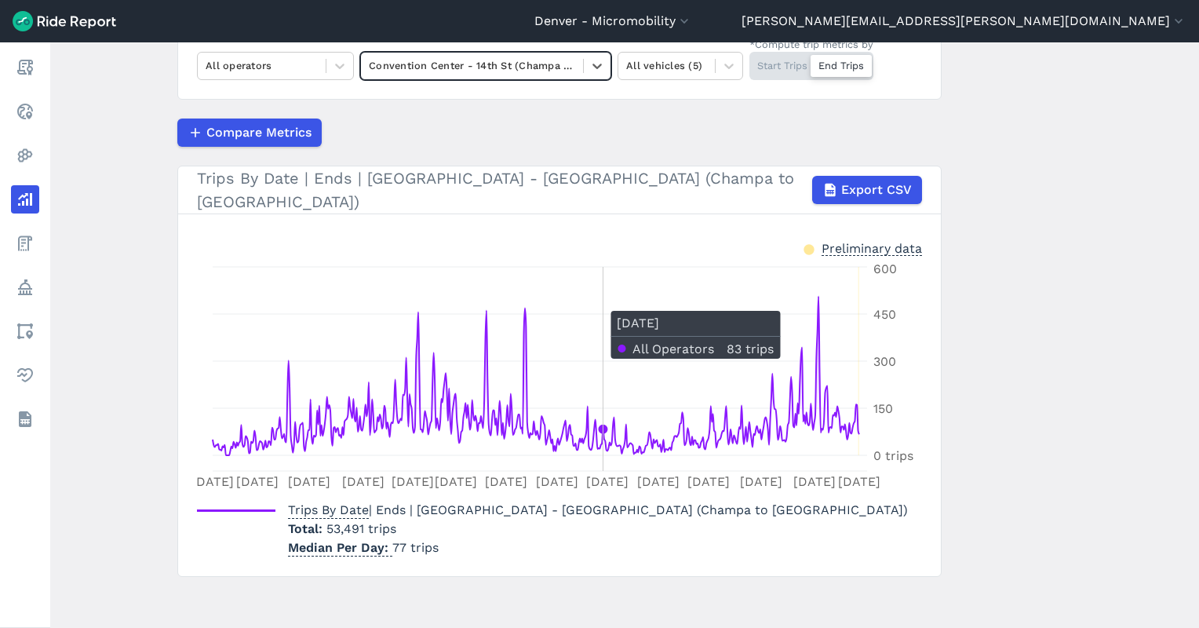
scroll to position [79, 0]
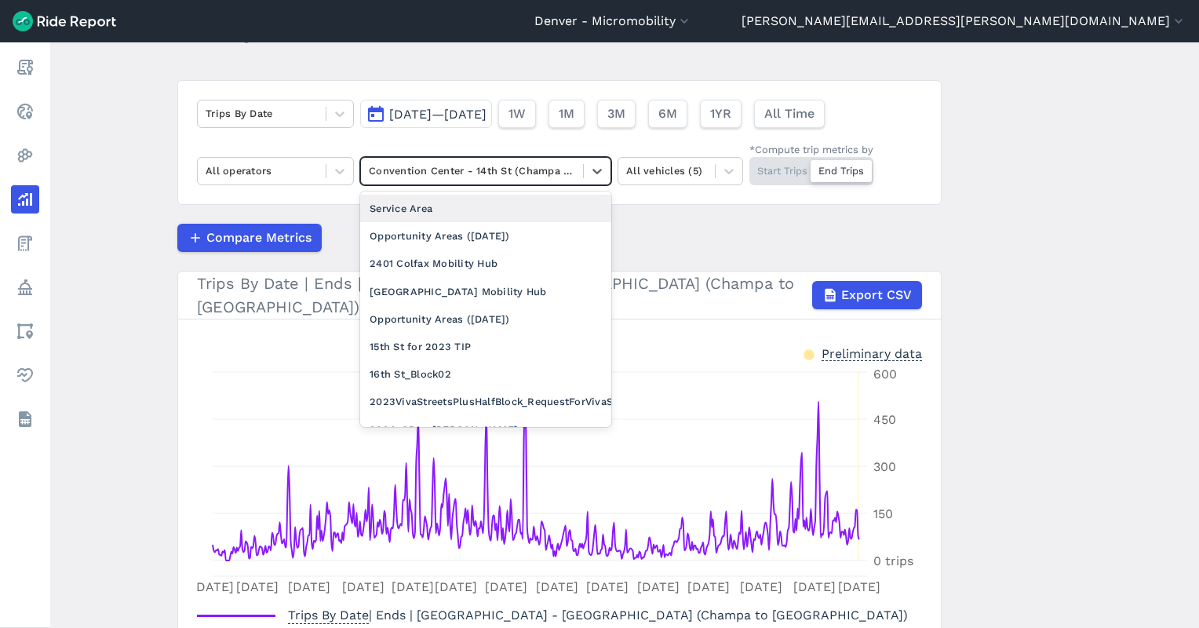
click at [486, 177] on div at bounding box center [472, 171] width 206 height 18
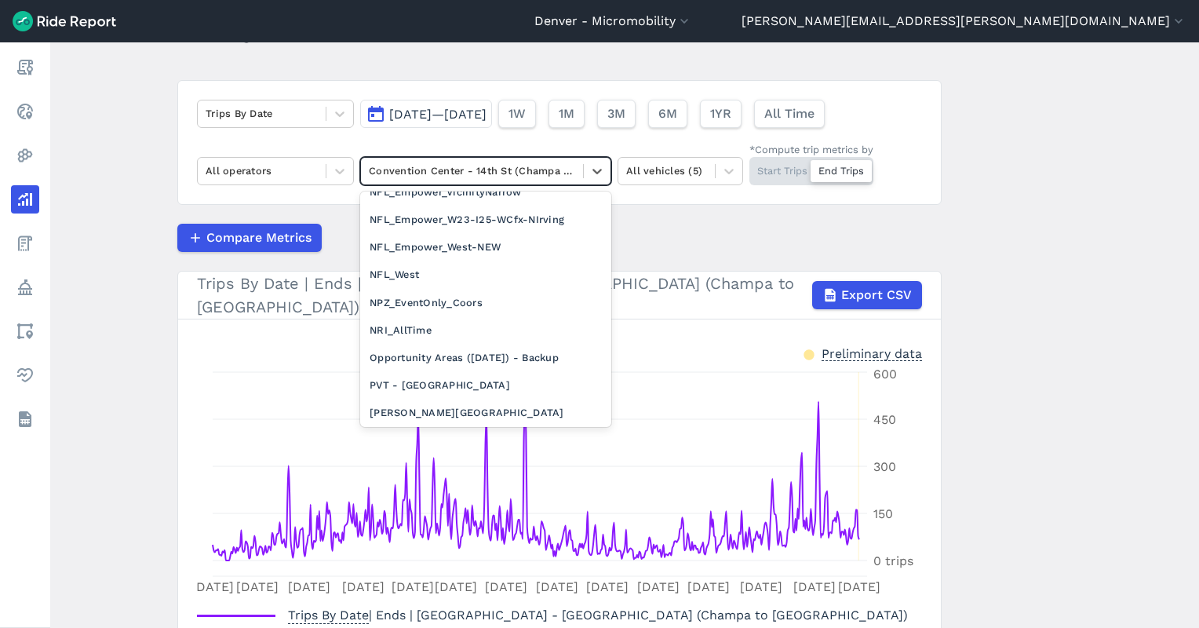
scroll to position [3562, 0]
click at [468, 399] on div "[PERSON_NAME][GEOGRAPHIC_DATA]" at bounding box center [485, 412] width 251 height 27
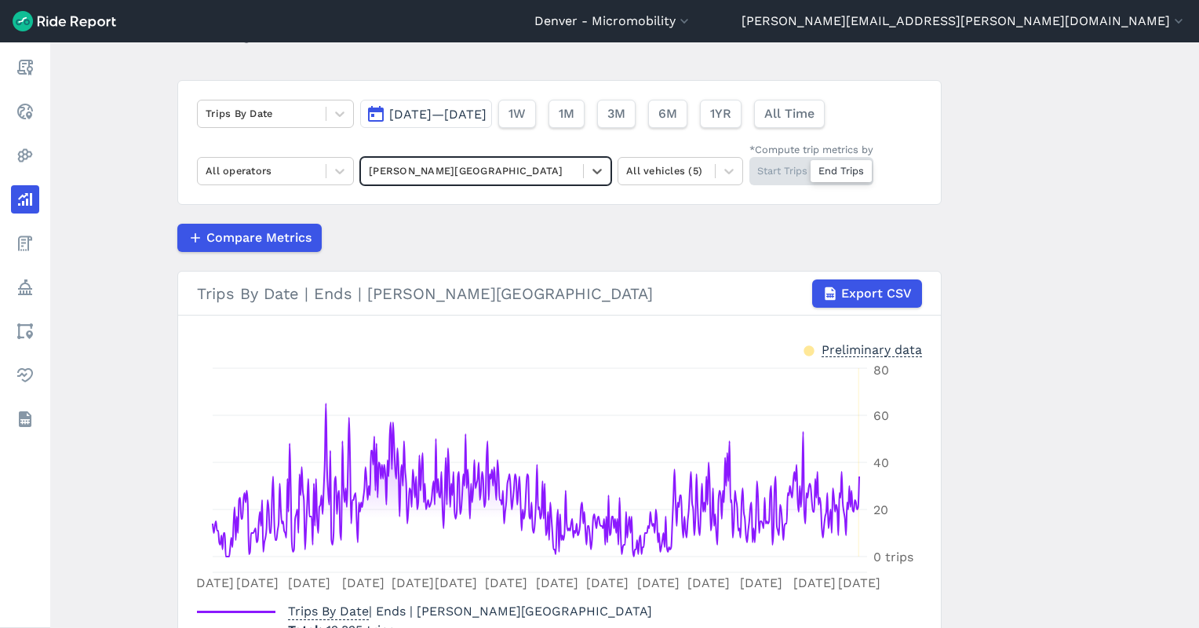
click at [483, 166] on div at bounding box center [472, 171] width 206 height 18
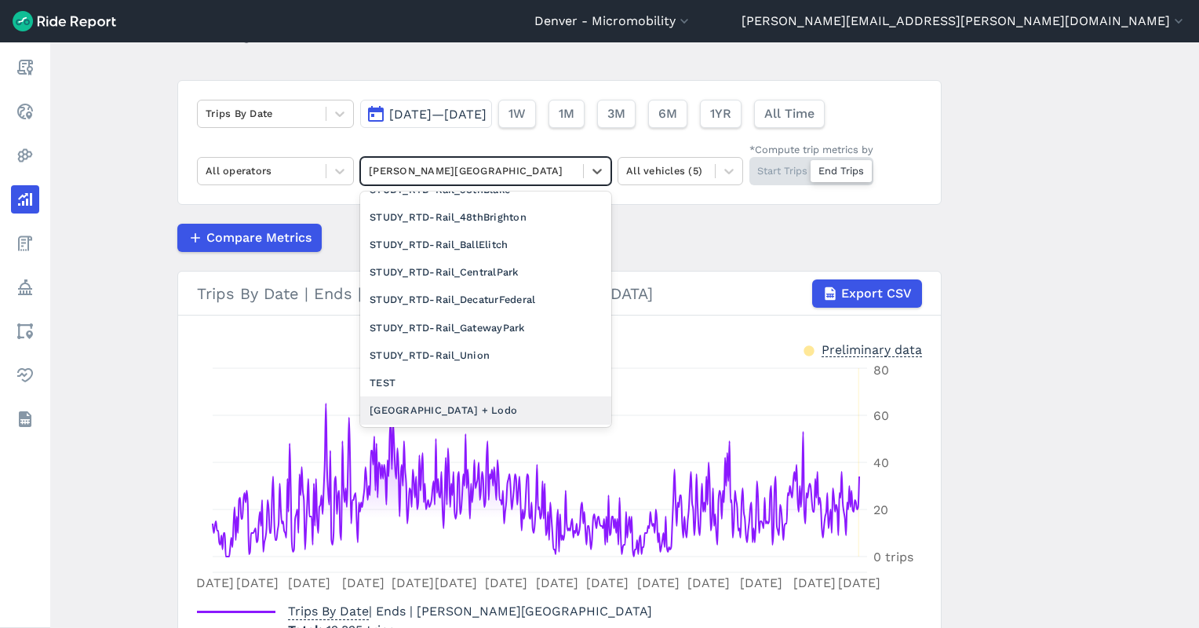
scroll to position [4128, 0]
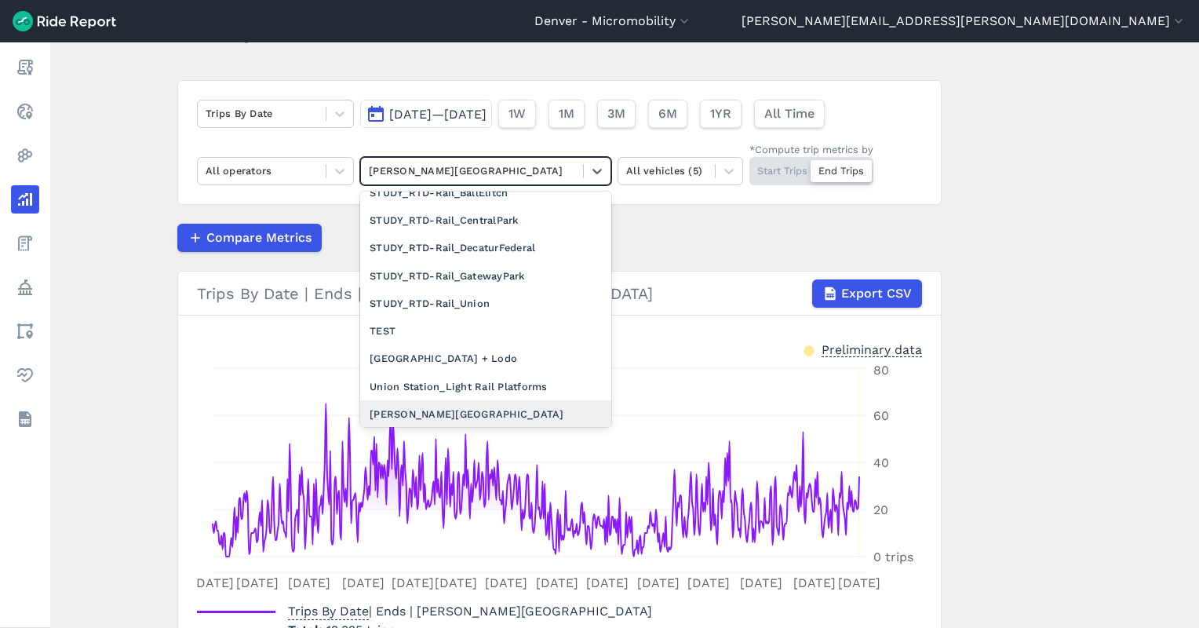
click at [440, 400] on div "[PERSON_NAME][GEOGRAPHIC_DATA]" at bounding box center [485, 413] width 251 height 27
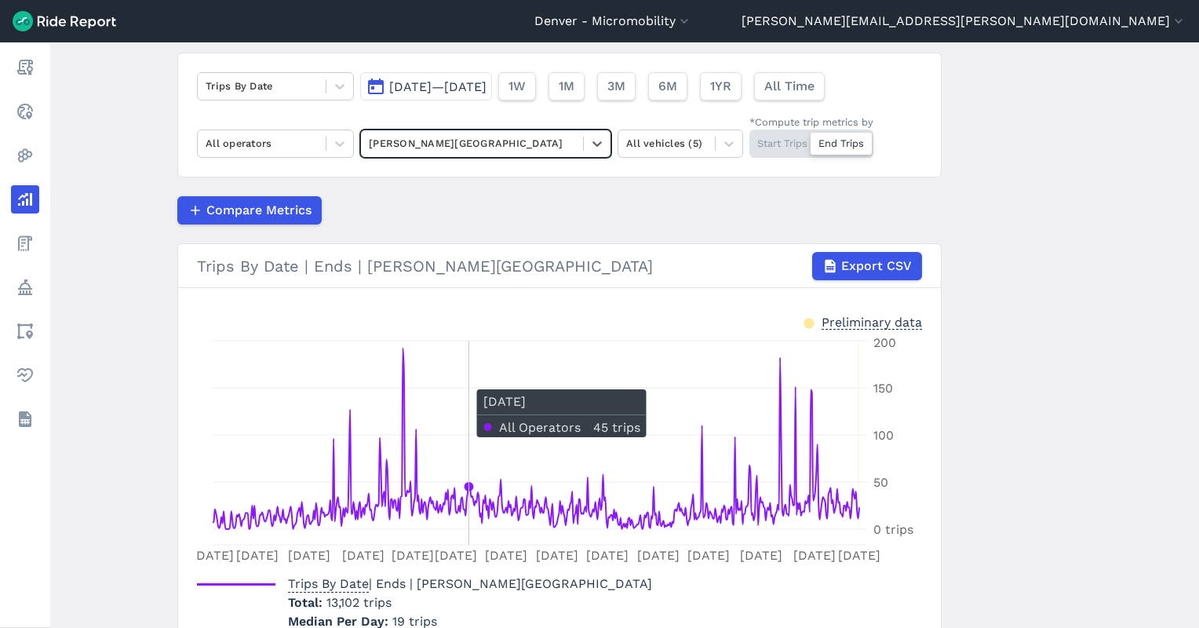
scroll to position [79, 0]
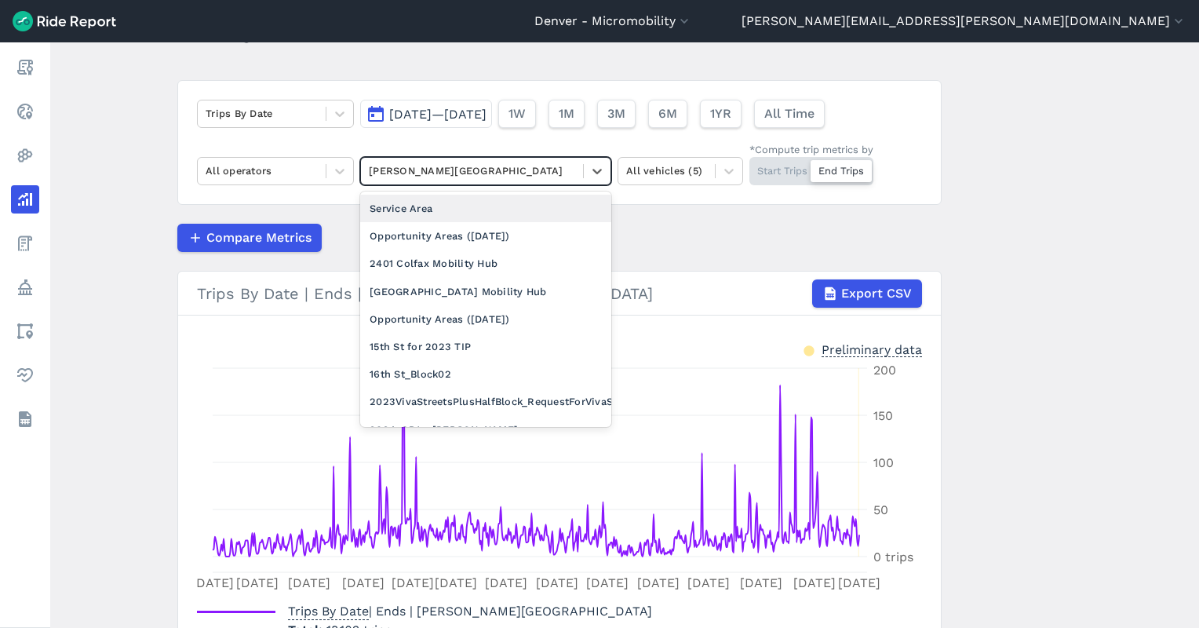
click at [452, 178] on div at bounding box center [472, 171] width 206 height 18
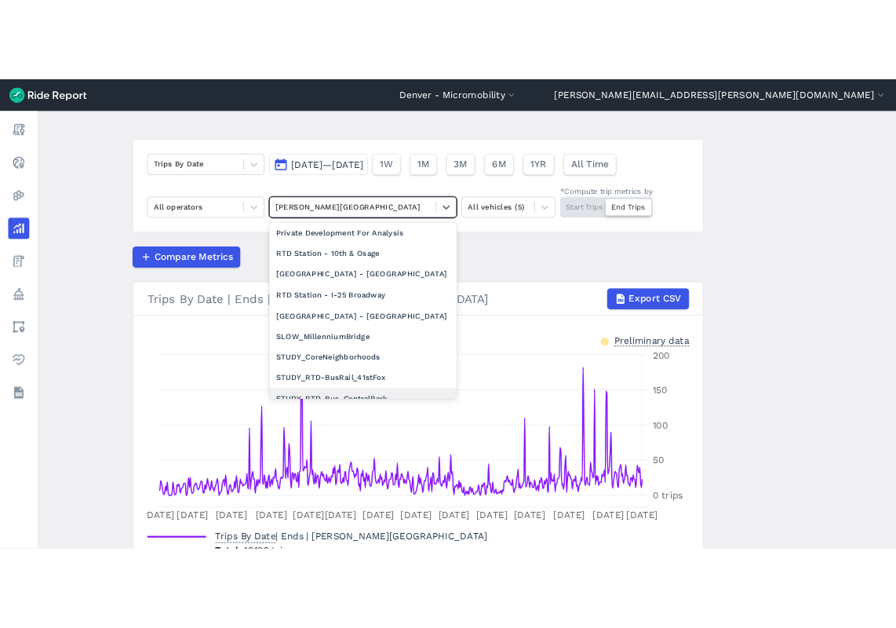
scroll to position [4178, 0]
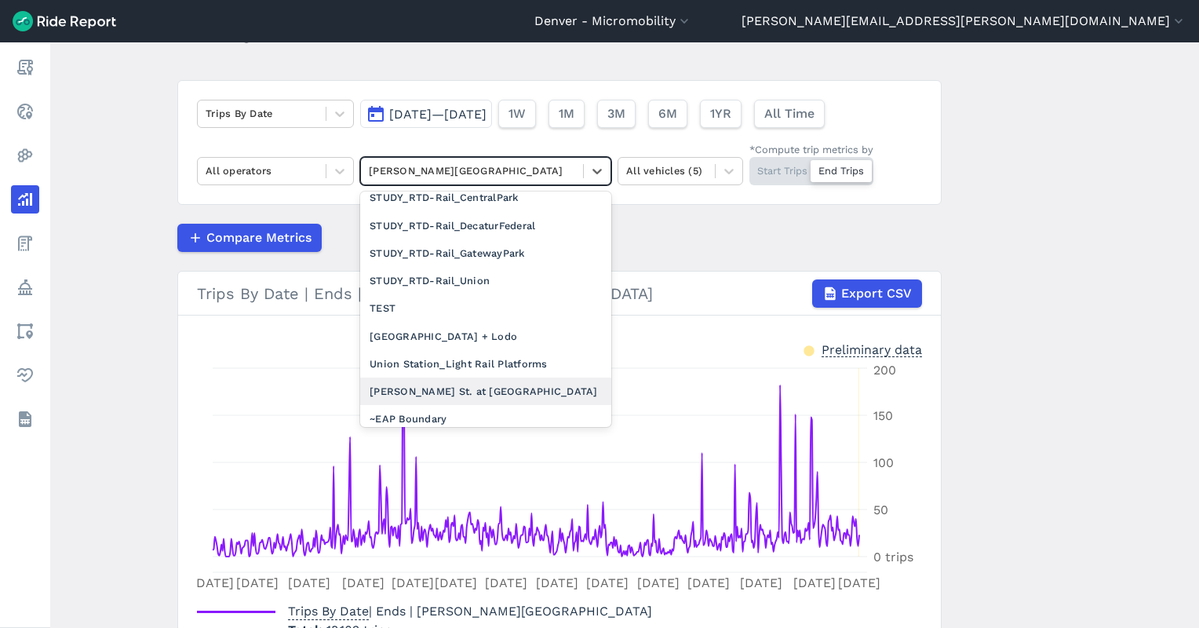
click at [486, 377] on div "[PERSON_NAME] St. at [GEOGRAPHIC_DATA]" at bounding box center [485, 390] width 251 height 27
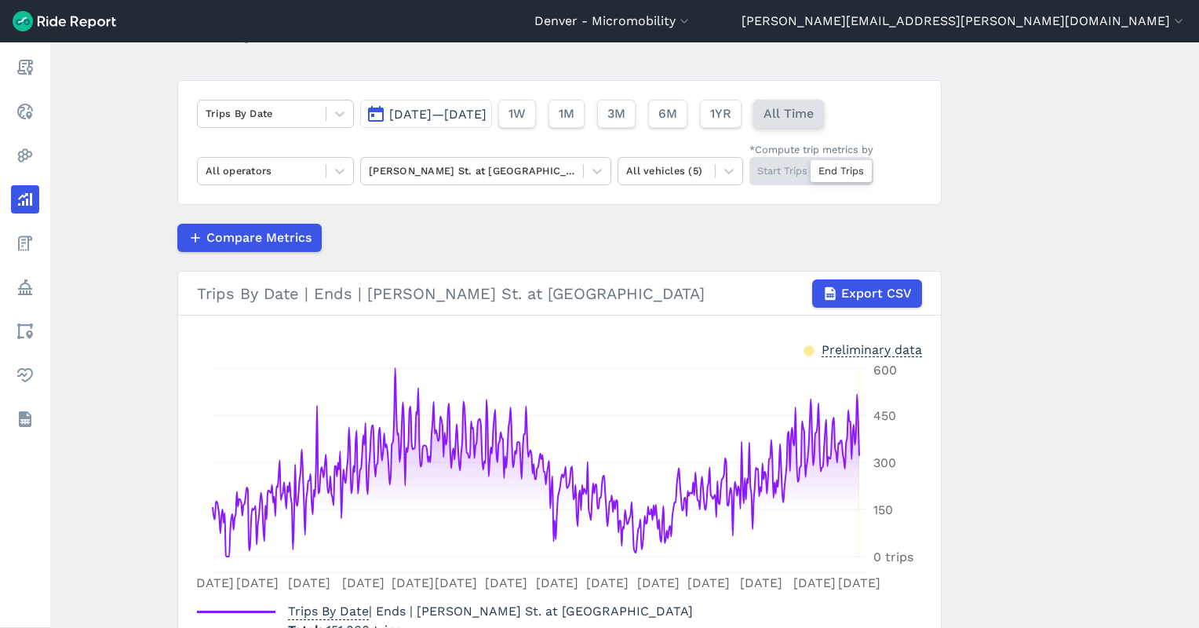
click at [814, 111] on span "All Time" at bounding box center [788, 113] width 50 height 19
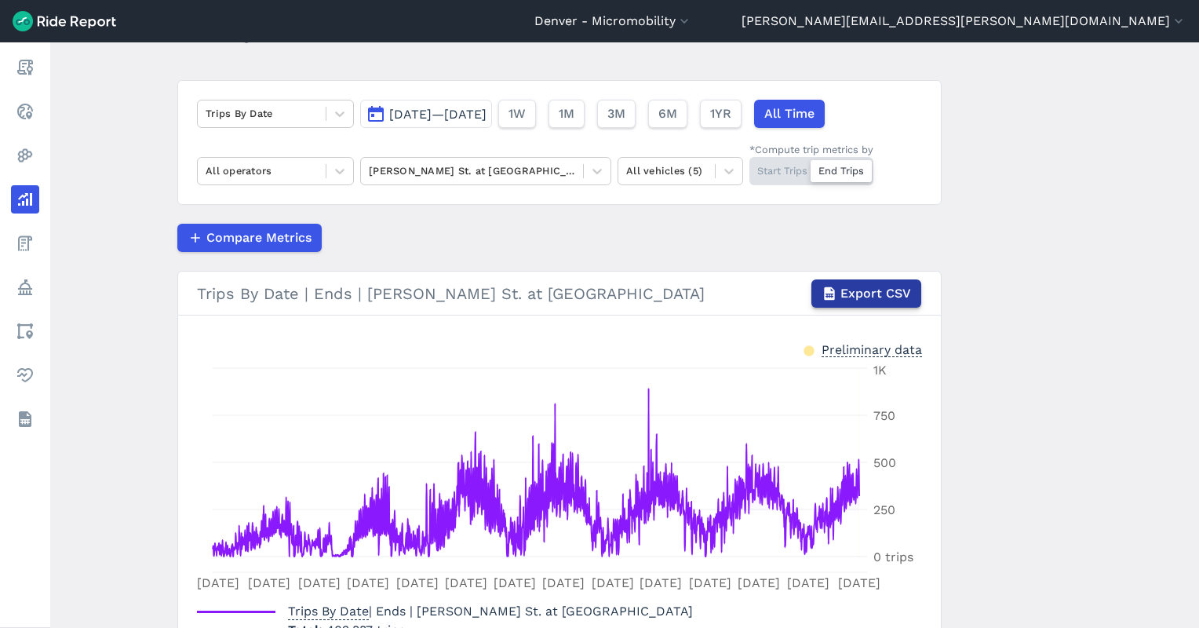
click at [887, 286] on span "Export CSV" at bounding box center [875, 293] width 71 height 19
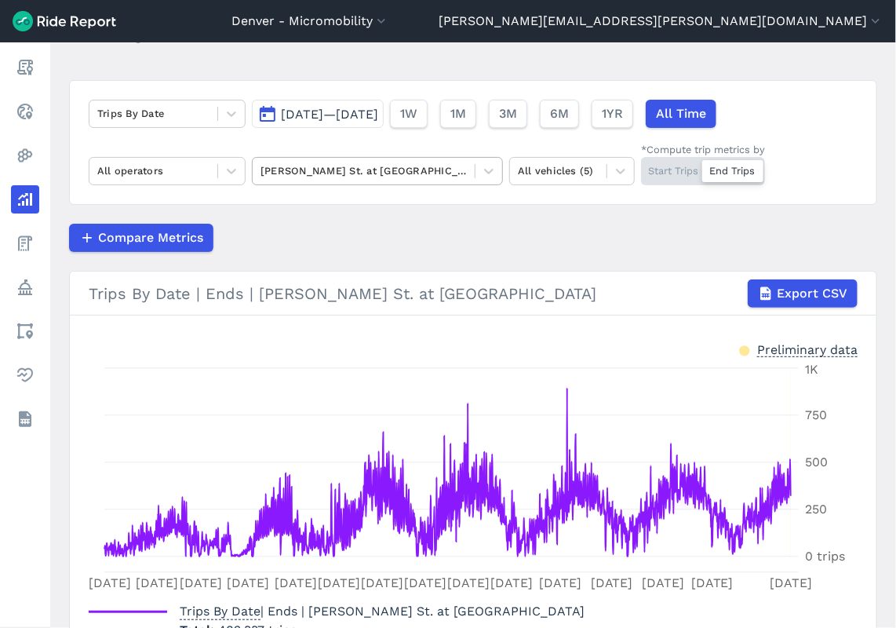
click at [370, 176] on div at bounding box center [363, 171] width 206 height 18
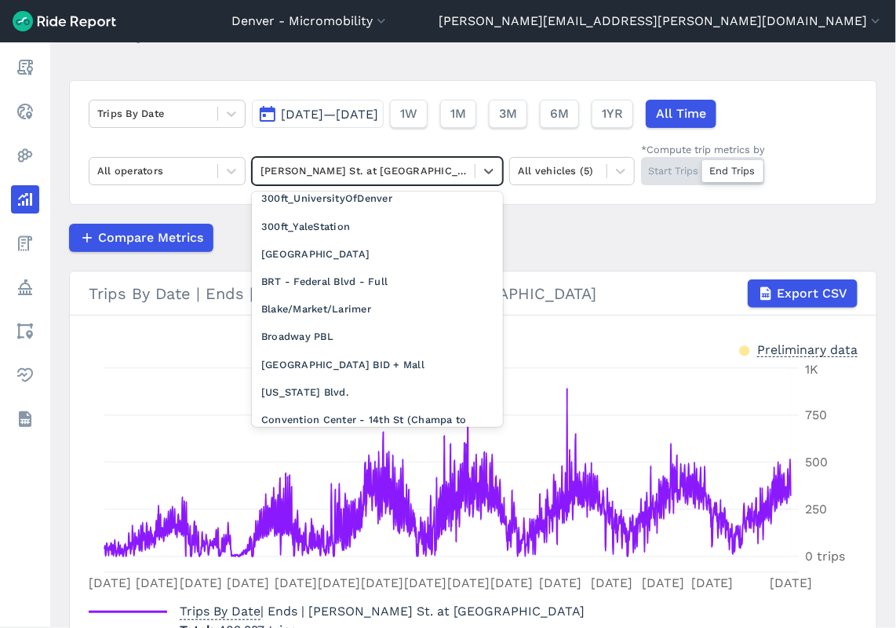
scroll to position [1310, 0]
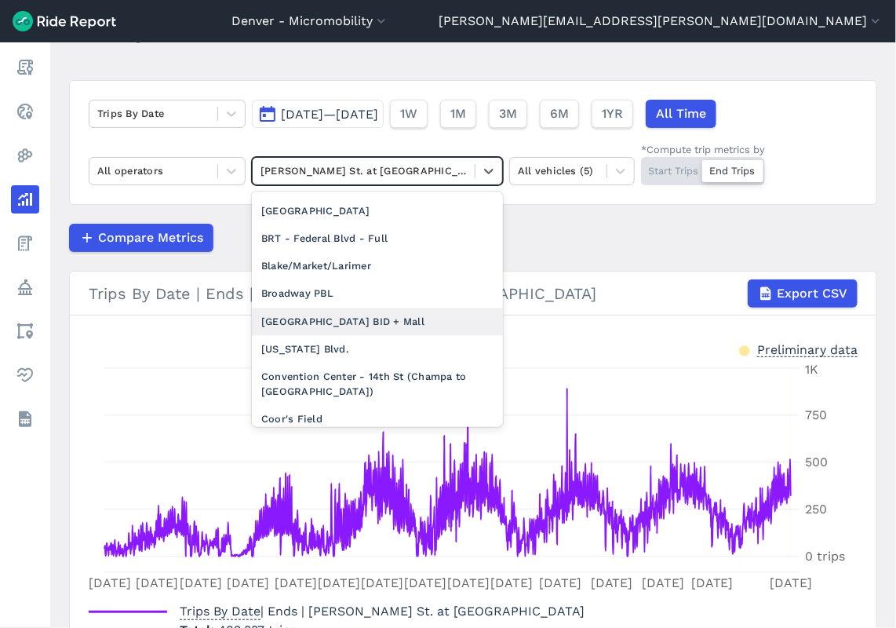
click at [359, 308] on div "[GEOGRAPHIC_DATA] BID + Mall" at bounding box center [377, 321] width 251 height 27
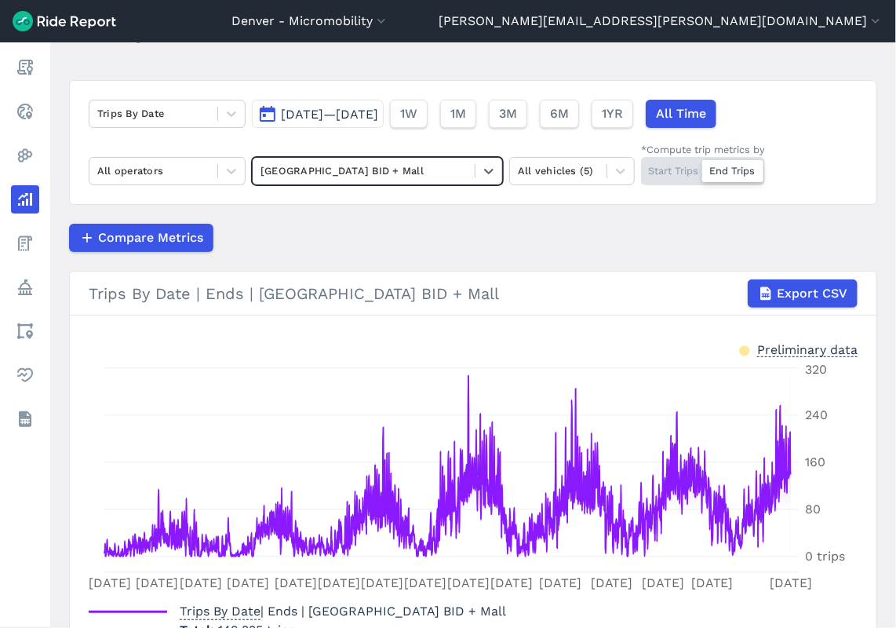
click at [410, 157] on div "[GEOGRAPHIC_DATA] BID + Mall" at bounding box center [377, 171] width 251 height 28
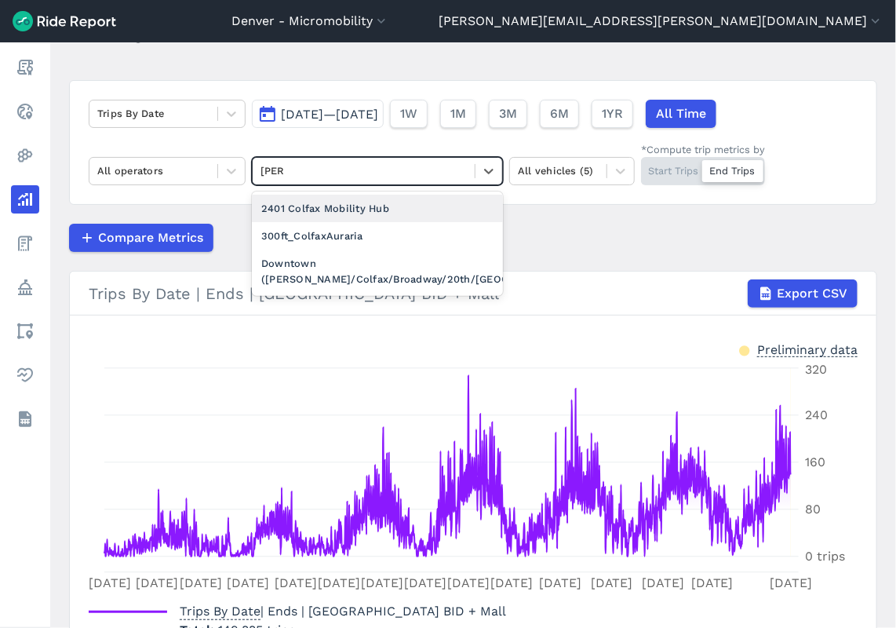
type input "colfa"
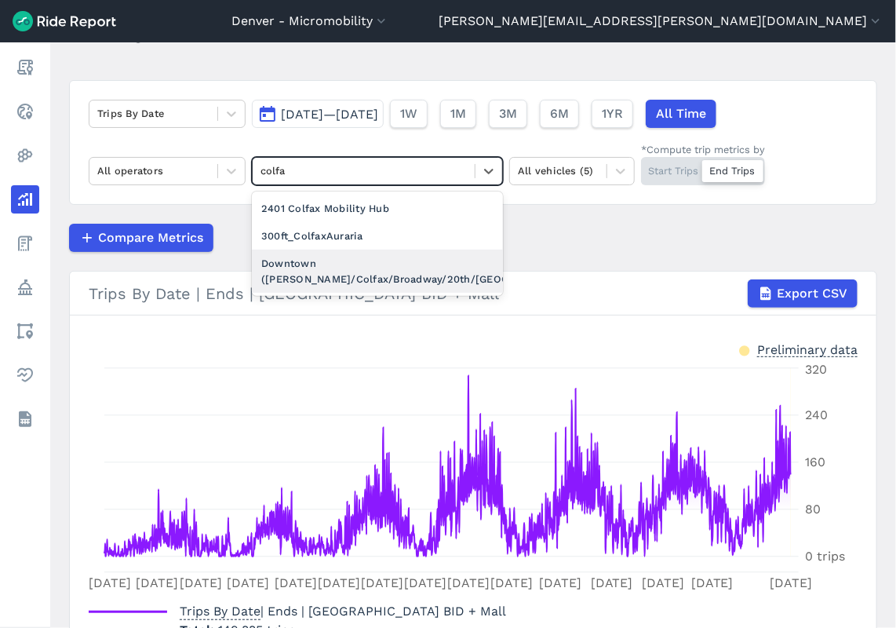
click at [355, 267] on div "Downtown ([PERSON_NAME]/Colfax/Broadway/20th/[GEOGRAPHIC_DATA])" at bounding box center [377, 270] width 251 height 42
